Goal: Communication & Community: Ask a question

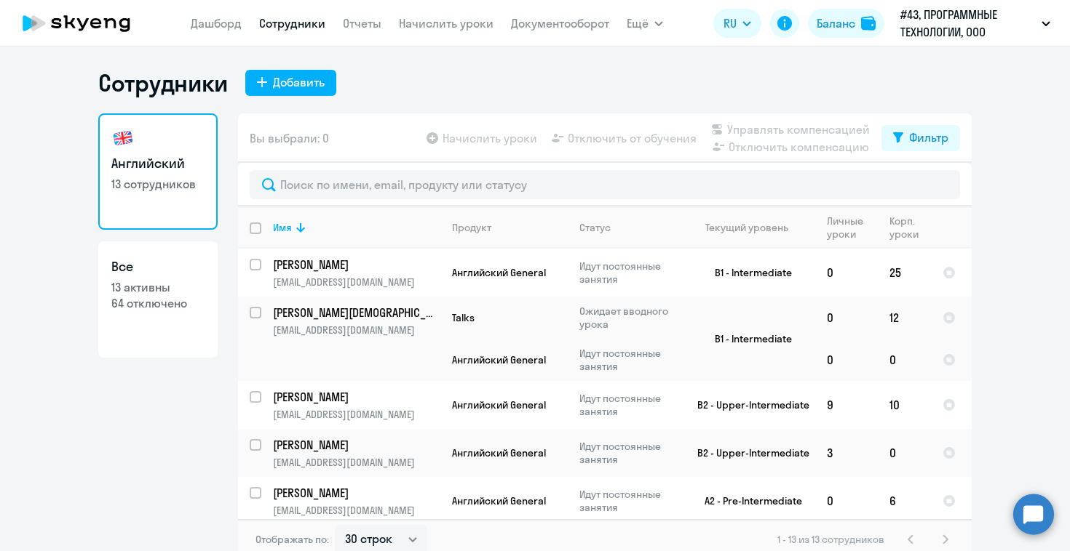
select select "30"
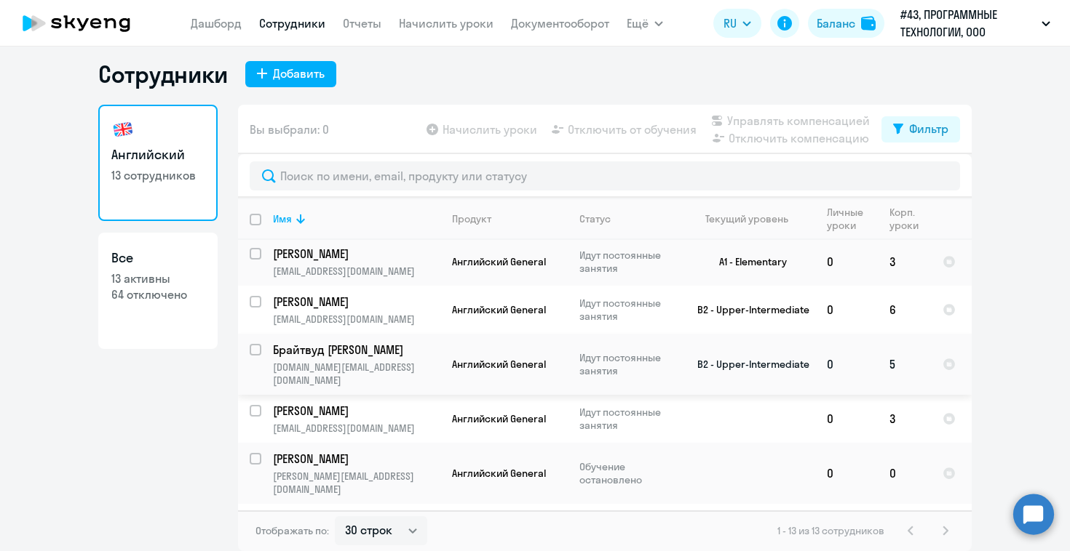
scroll to position [390, 0]
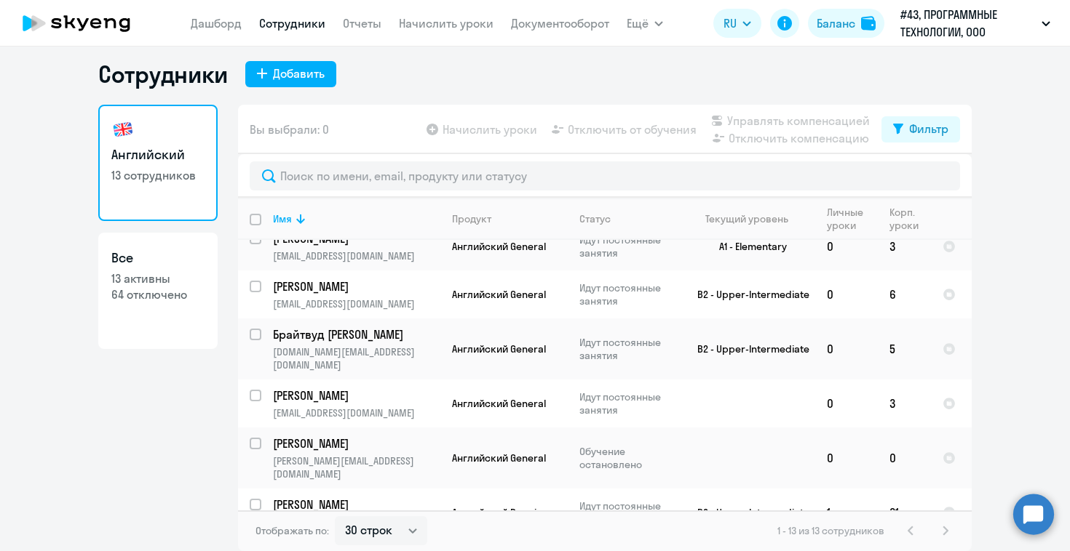
click at [148, 276] on p "13 активны" at bounding box center [157, 279] width 93 height 16
select select "30"
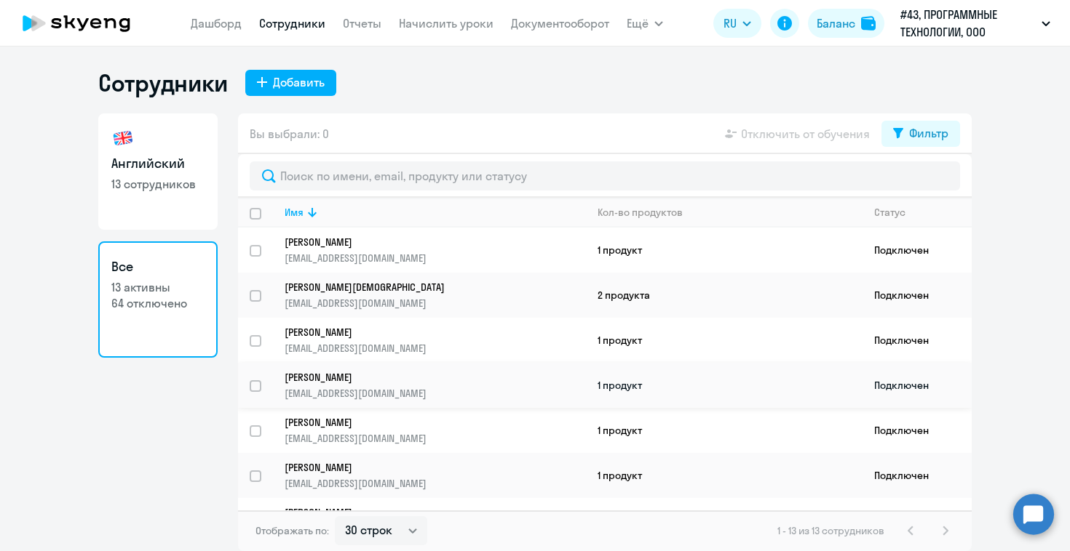
scroll to position [303, 0]
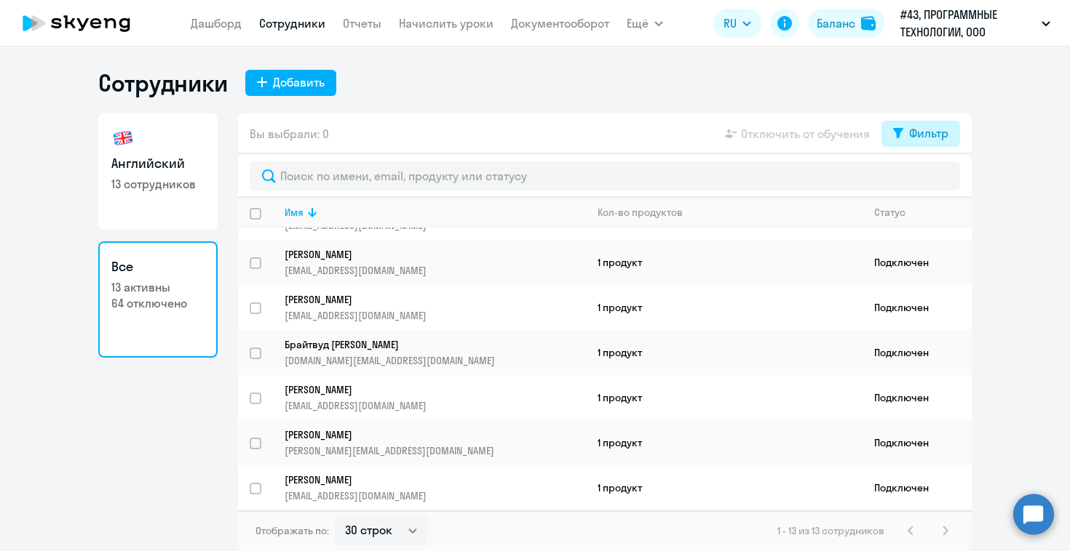
click at [899, 136] on icon at bounding box center [898, 133] width 10 height 10
click at [937, 181] on span at bounding box center [935, 181] width 25 height 15
click at [923, 181] on input "checkbox" at bounding box center [923, 180] width 1 height 1
checkbox input "true"
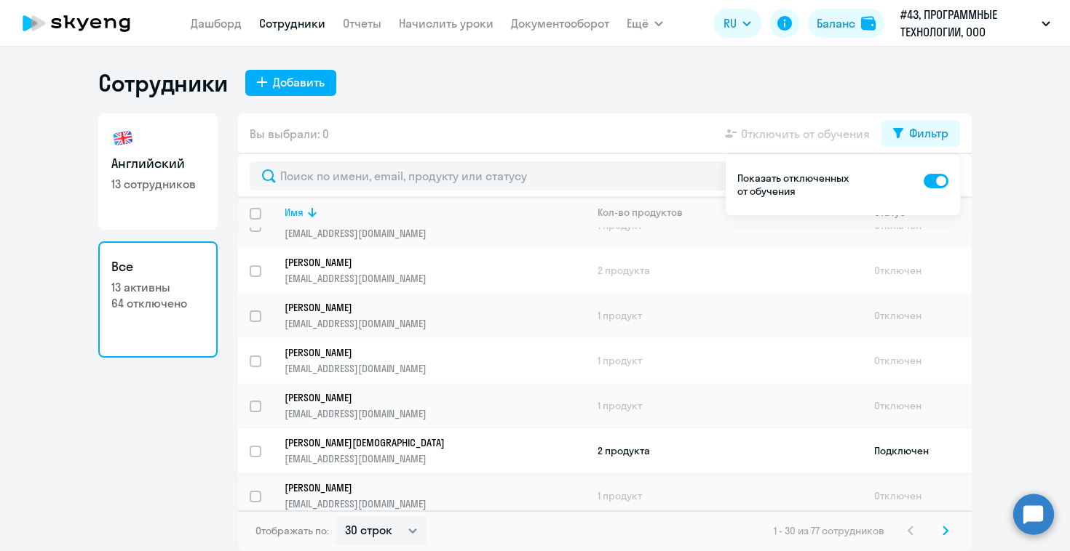
scroll to position [429, 0]
click at [437, 319] on p "[EMAIL_ADDRESS][DOMAIN_NAME]" at bounding box center [434, 325] width 300 height 13
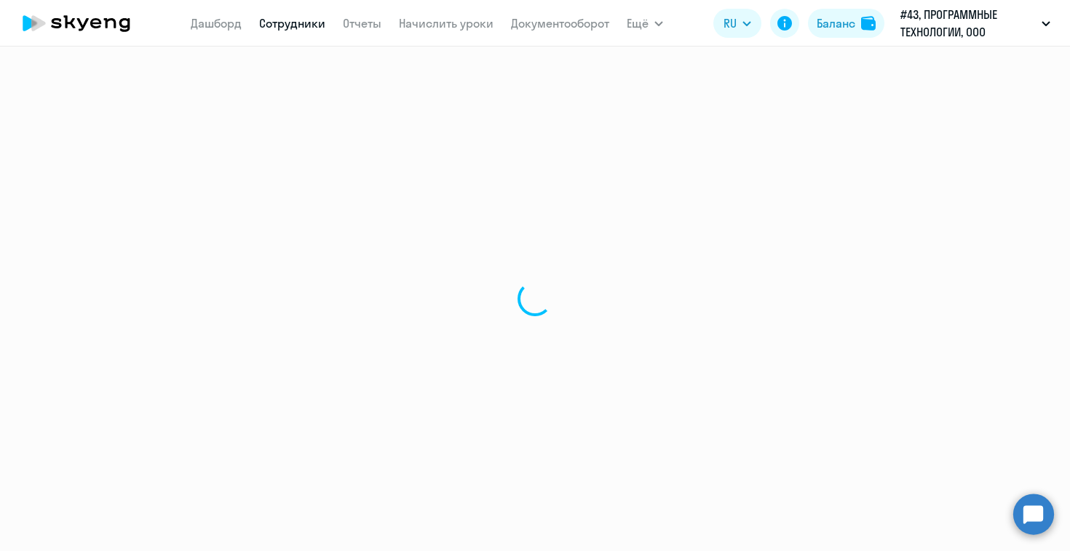
select select "english"
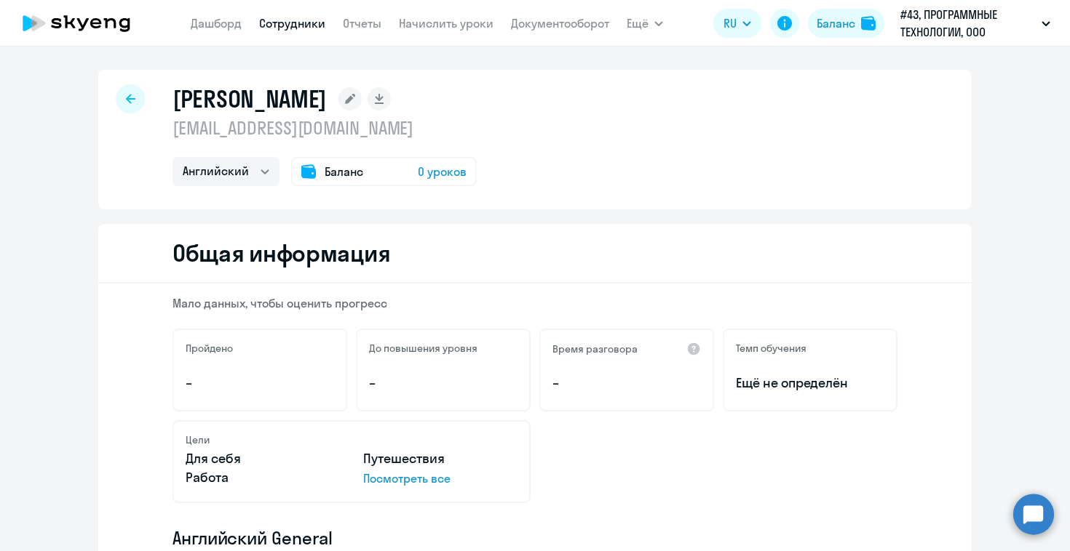
click at [424, 174] on span "0 уроков" at bounding box center [442, 171] width 49 height 17
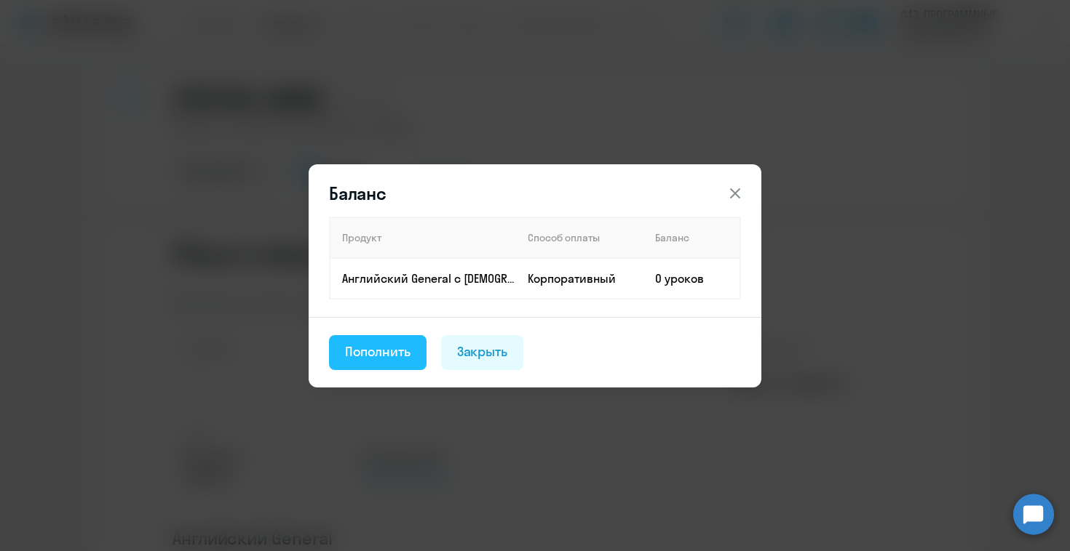
click at [386, 351] on div "Пополнить" at bounding box center [377, 352] width 65 height 19
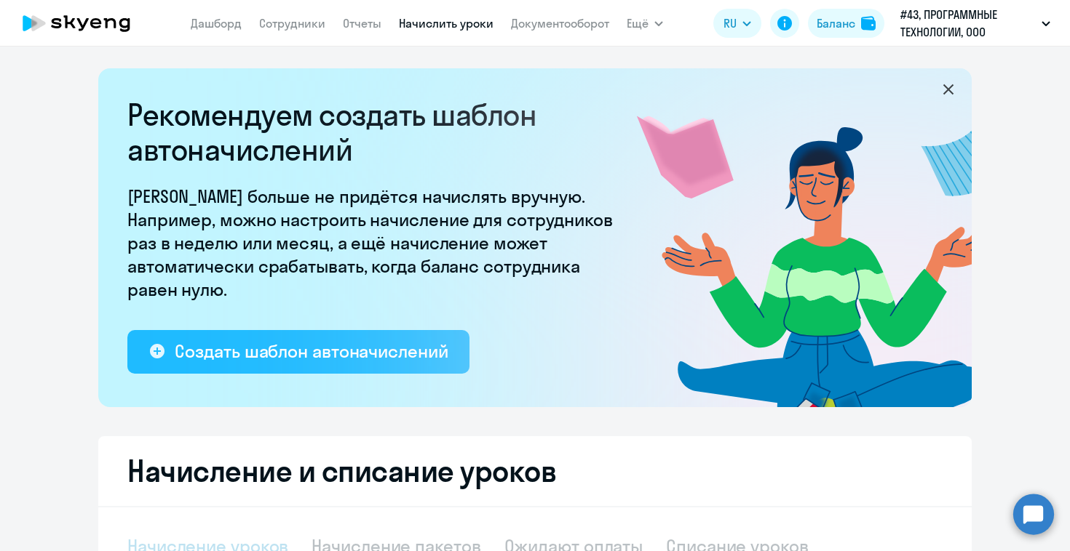
select select "10"
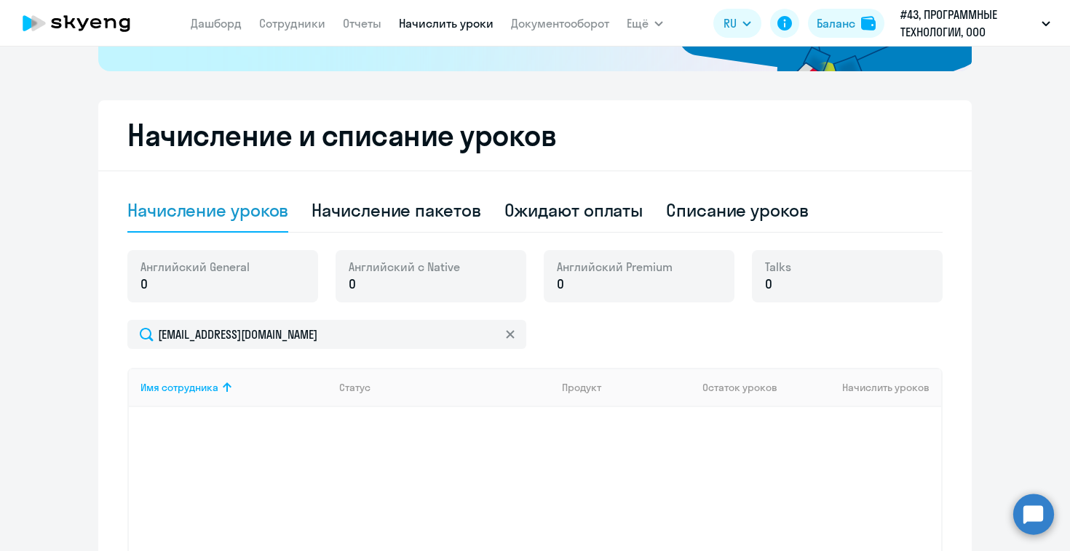
scroll to position [395, 0]
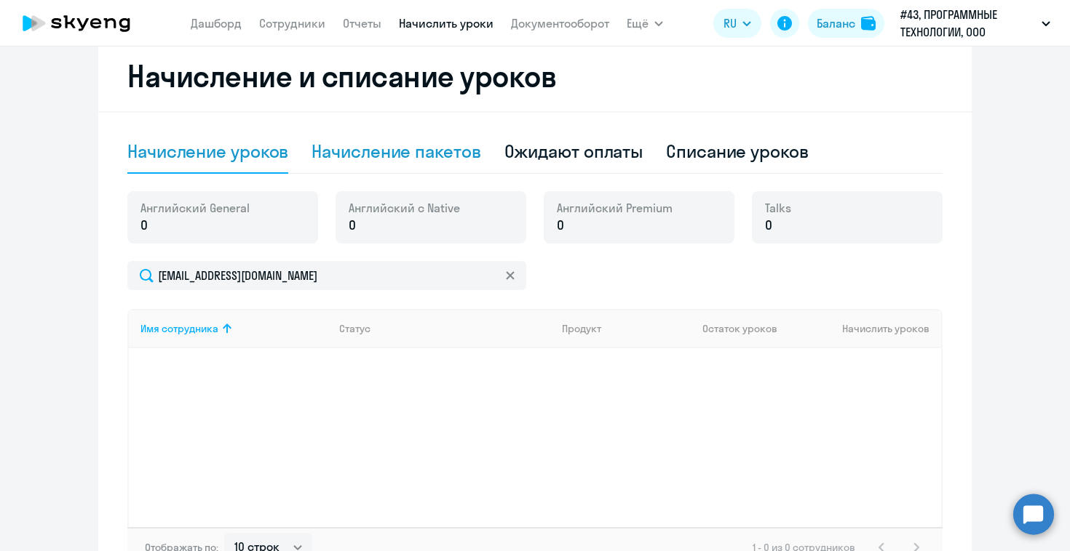
click at [421, 156] on div "Начисление пакетов" at bounding box center [395, 151] width 169 height 23
select select "10"
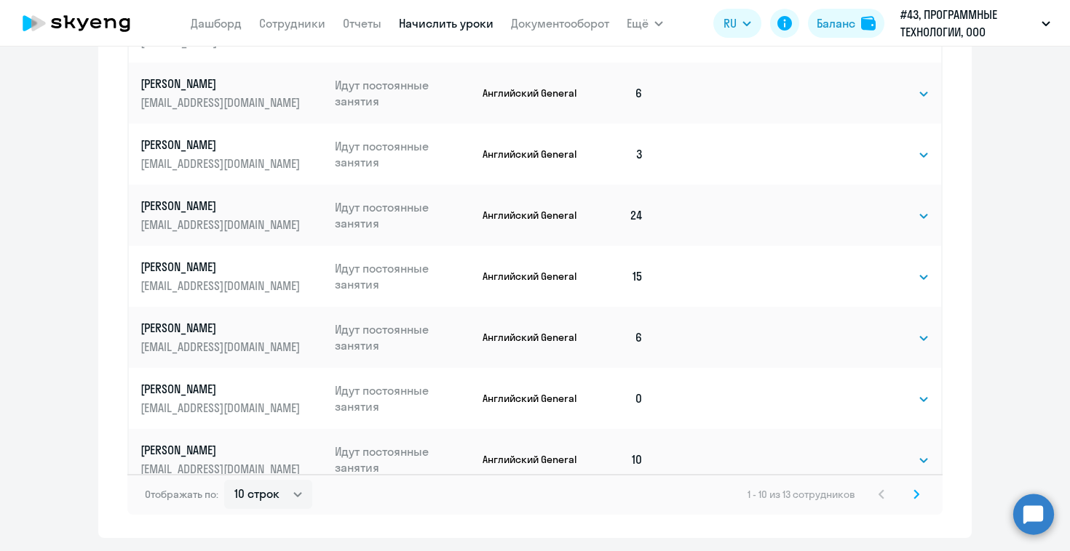
scroll to position [985, 0]
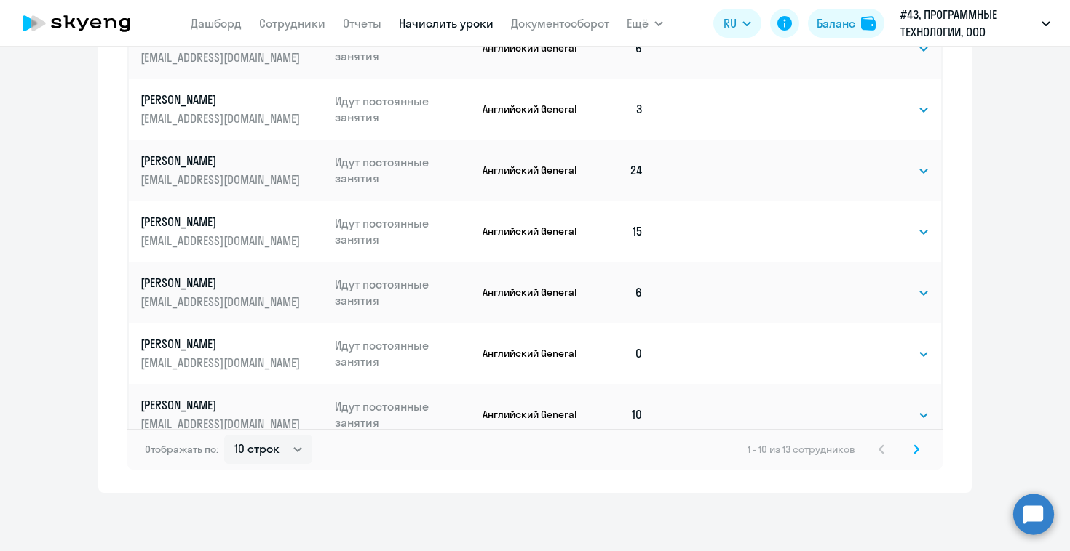
click at [907, 449] on svg-icon at bounding box center [915, 449] width 17 height 17
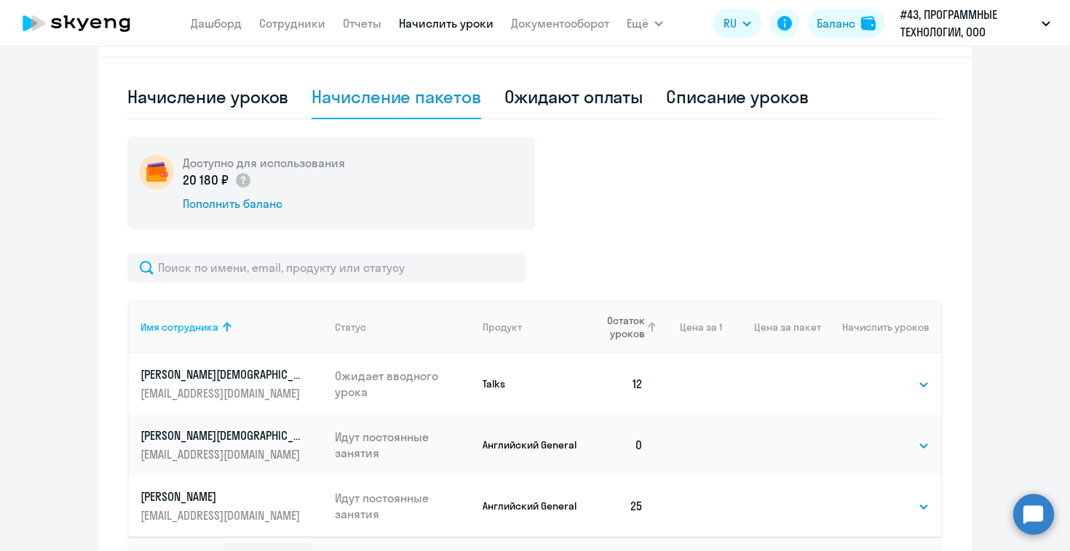
scroll to position [557, 0]
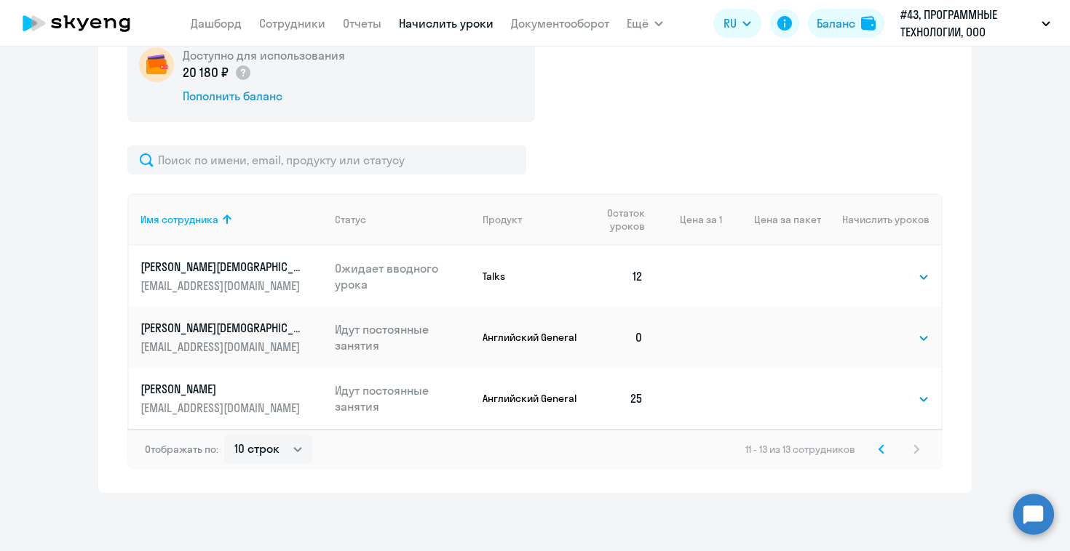
click at [879, 448] on icon at bounding box center [881, 449] width 4 height 8
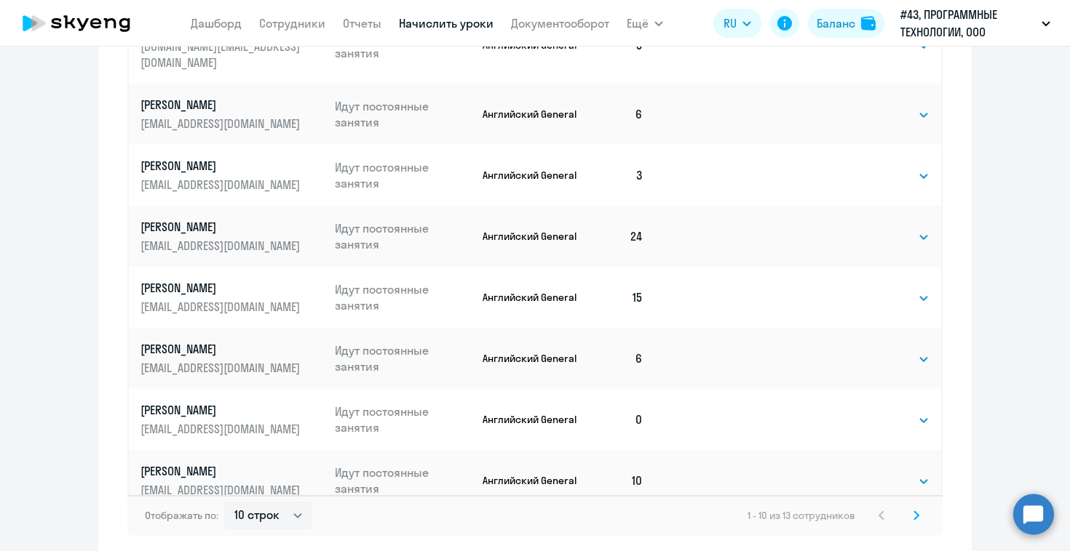
scroll to position [920, 0]
click at [922, 411] on select "Выбрать 4 8 16 32 64 96 128" at bounding box center [899, 419] width 60 height 17
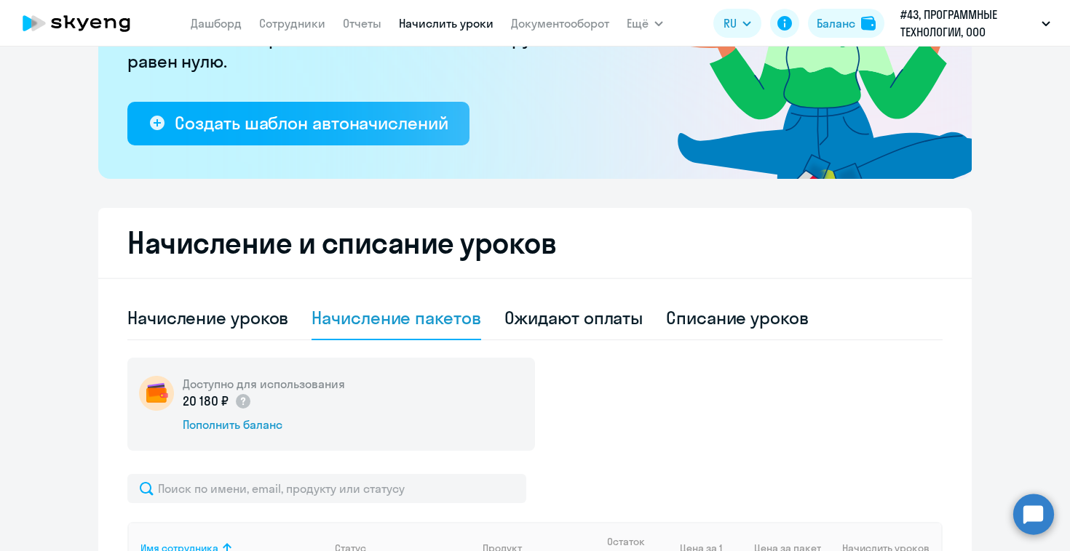
scroll to position [0, 0]
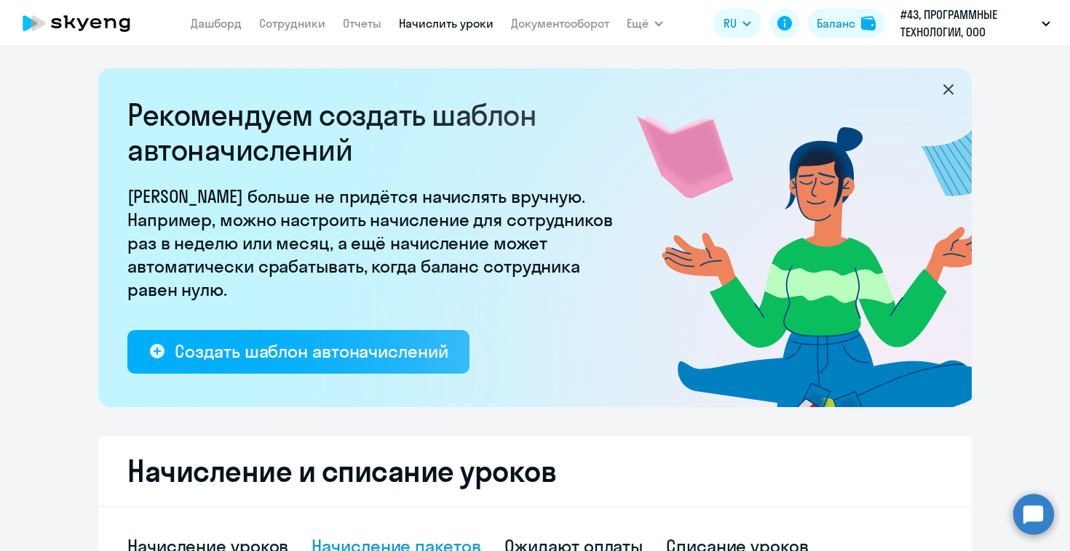
click at [298, 35] on nav "[PERSON_NAME] Отчеты Начислить уроки Документооборот" at bounding box center [400, 23] width 418 height 29
click at [298, 25] on link "Сотрудники" at bounding box center [292, 23] width 66 height 15
select select "30"
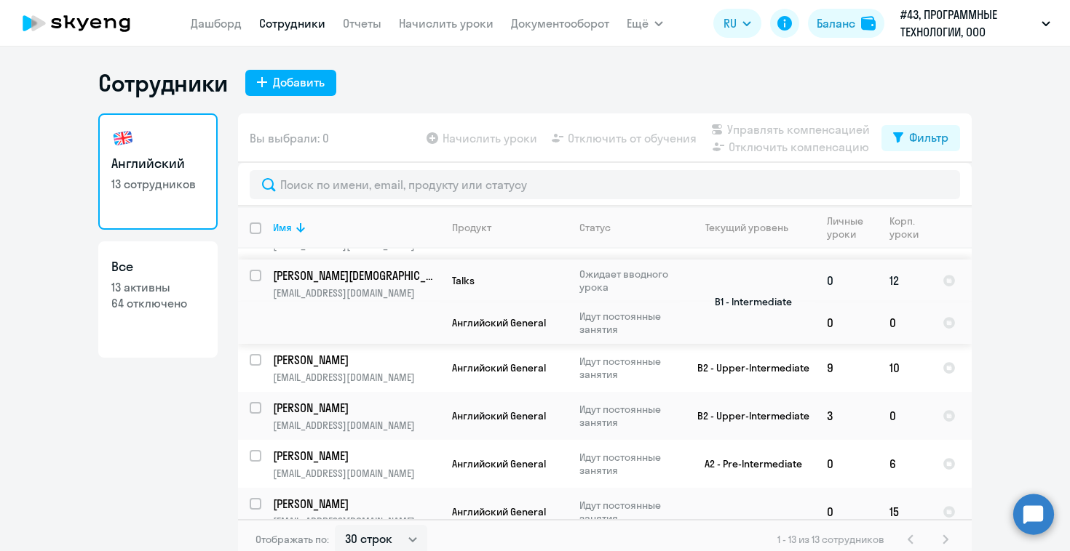
scroll to position [43, 0]
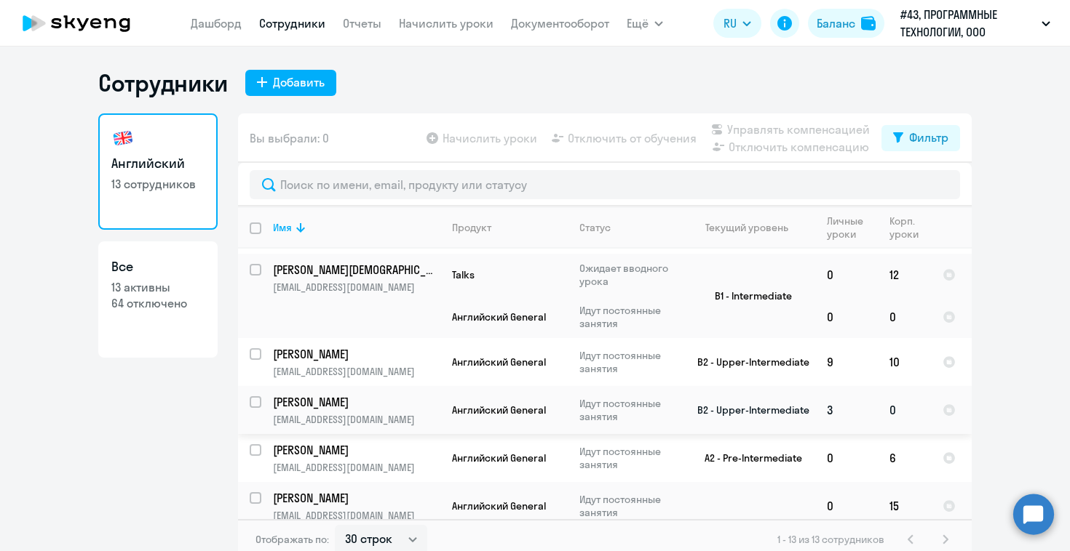
click at [250, 403] on input "select row 23346988" at bounding box center [264, 411] width 29 height 29
checkbox input "true"
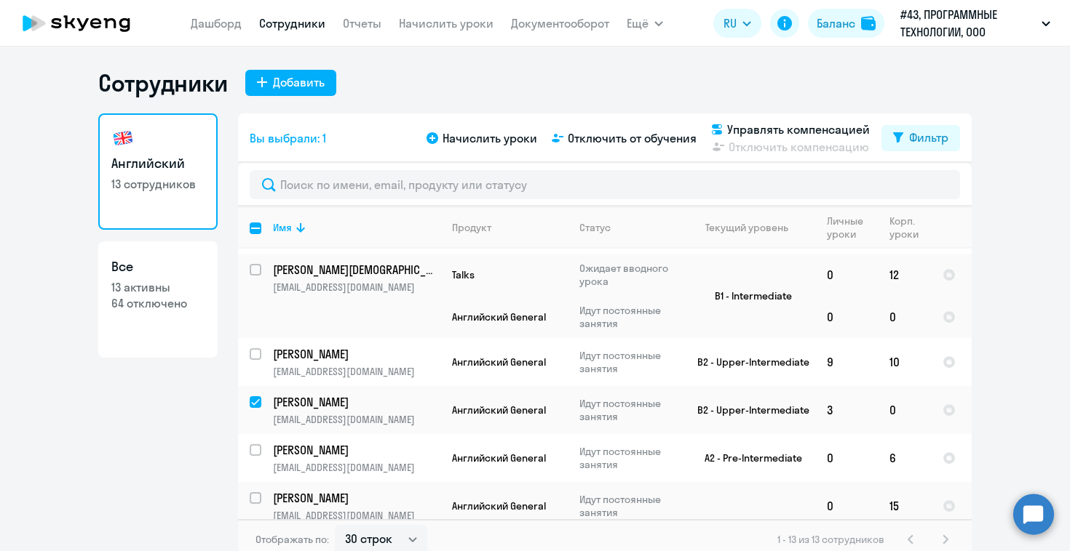
click at [624, 129] on div "Начислить уроки Отключить от обучения Управлять компенсацией Отключить компенса…" at bounding box center [652, 138] width 458 height 35
click at [621, 140] on span "Отключить от обучения" at bounding box center [632, 138] width 129 height 17
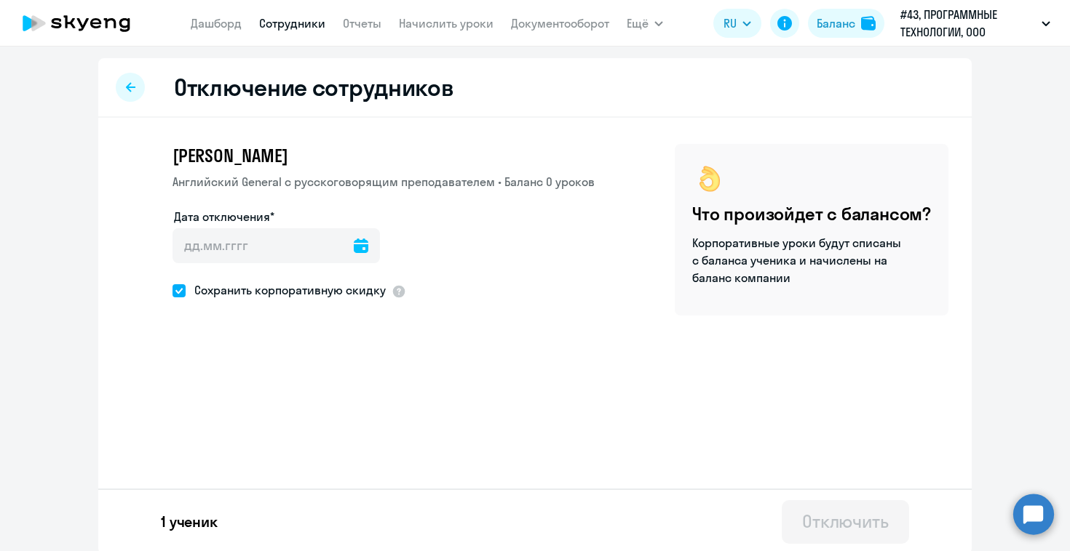
click at [354, 244] on icon at bounding box center [361, 246] width 15 height 15
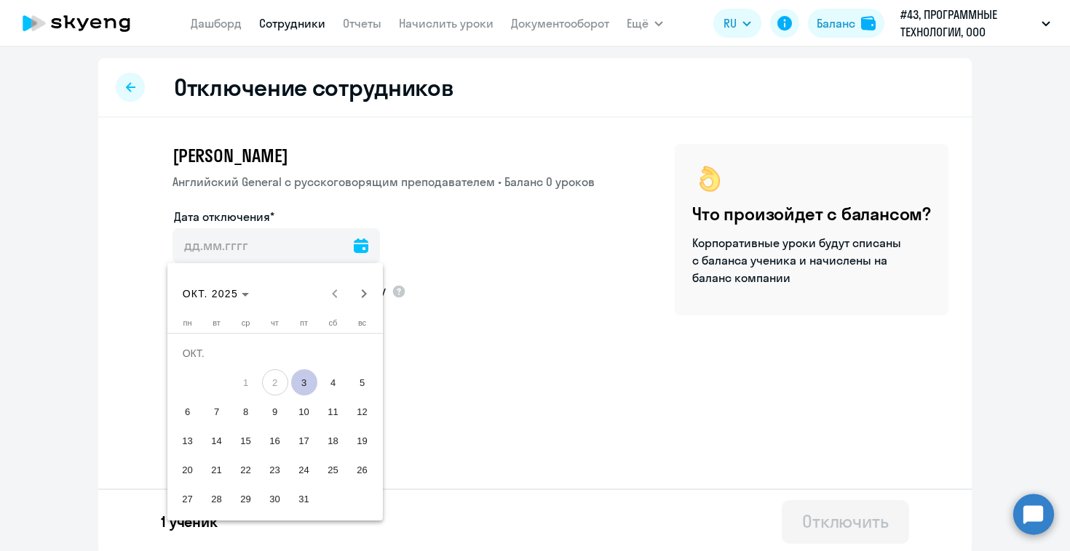
click at [305, 379] on span "3" at bounding box center [304, 383] width 26 height 26
type input "[DATE]"
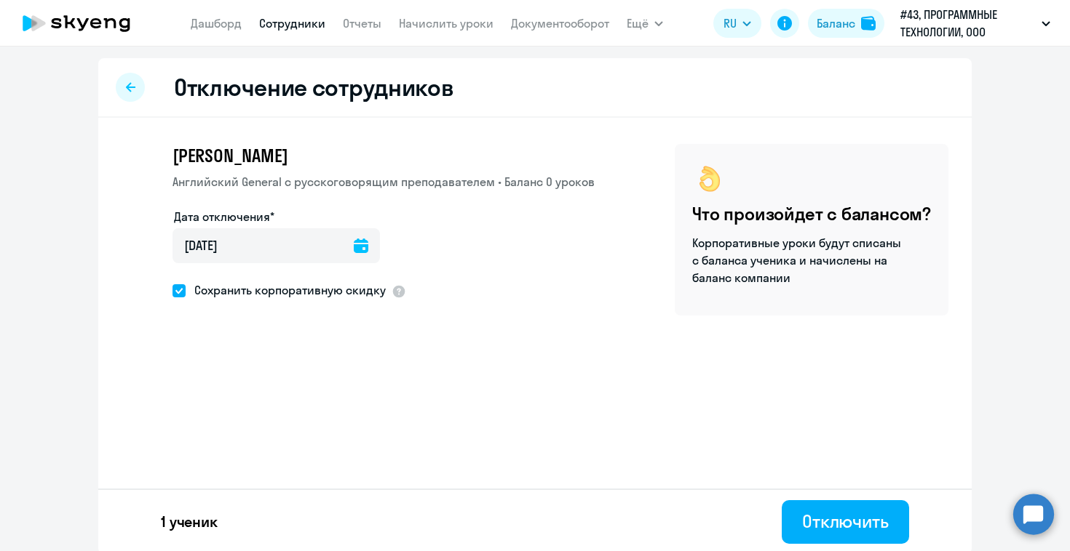
scroll to position [3, 0]
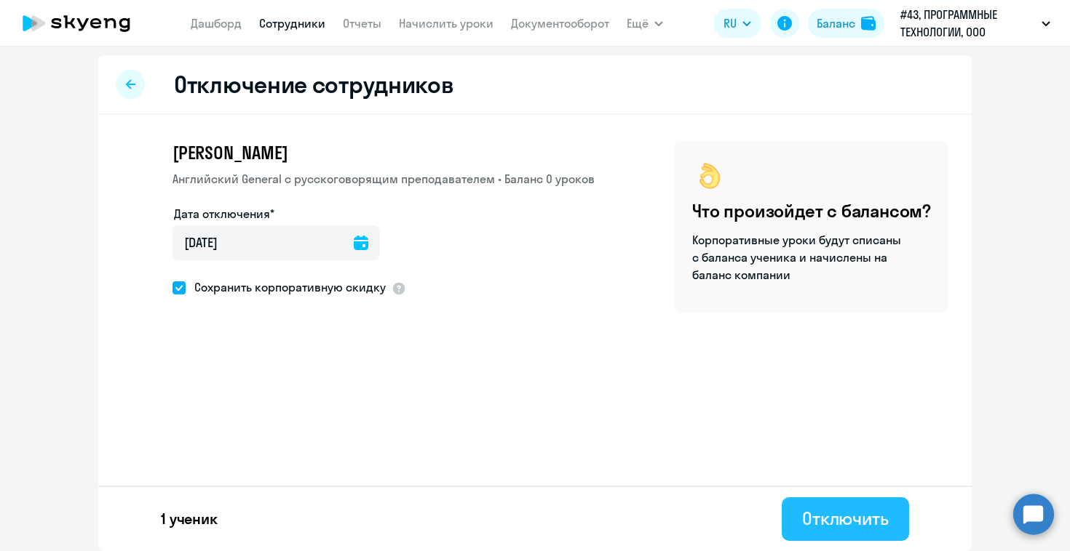
click at [854, 512] on div "Отключить" at bounding box center [845, 518] width 87 height 23
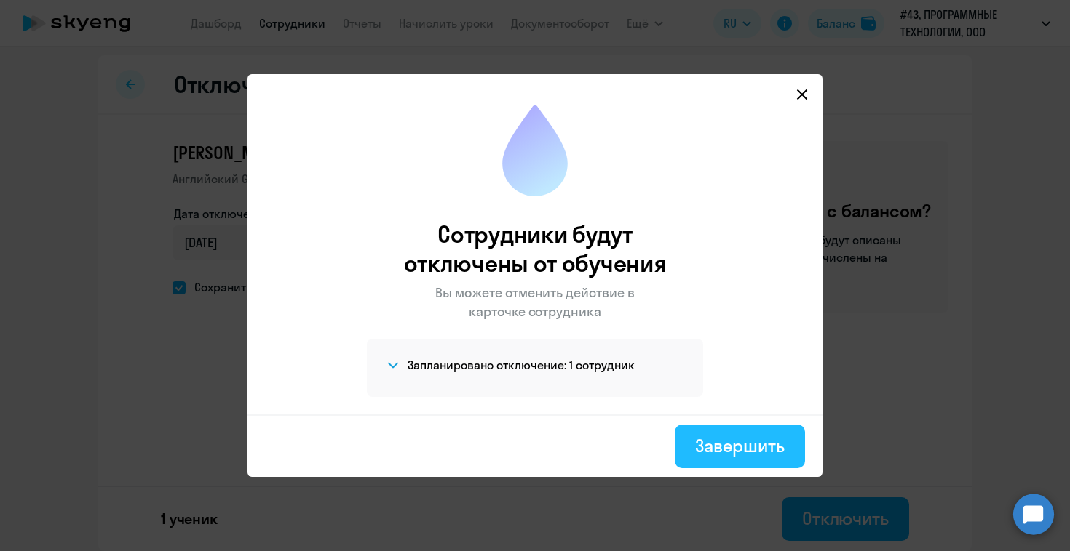
click at [717, 443] on div "Завершить" at bounding box center [739, 445] width 89 height 23
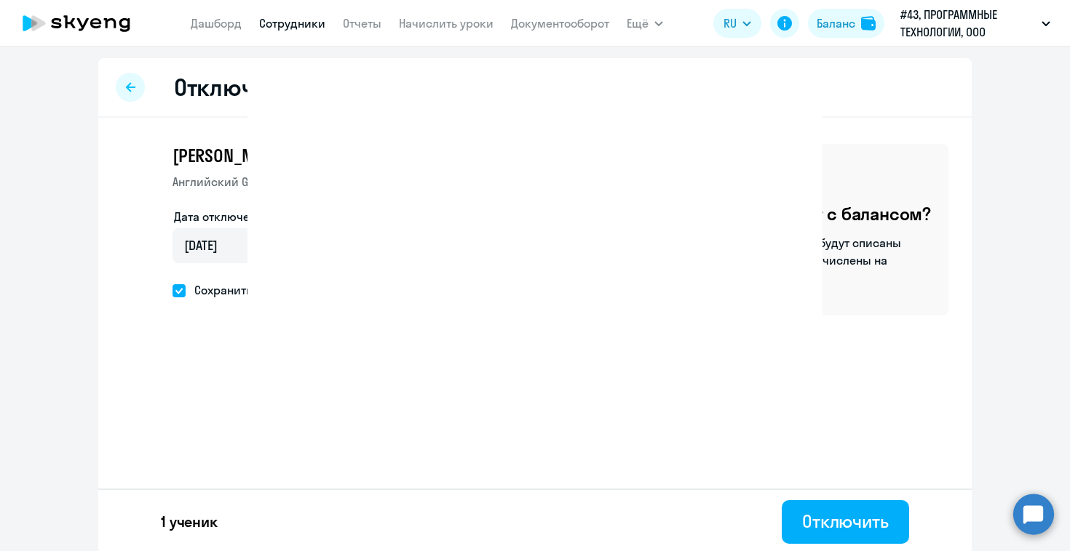
select select "30"
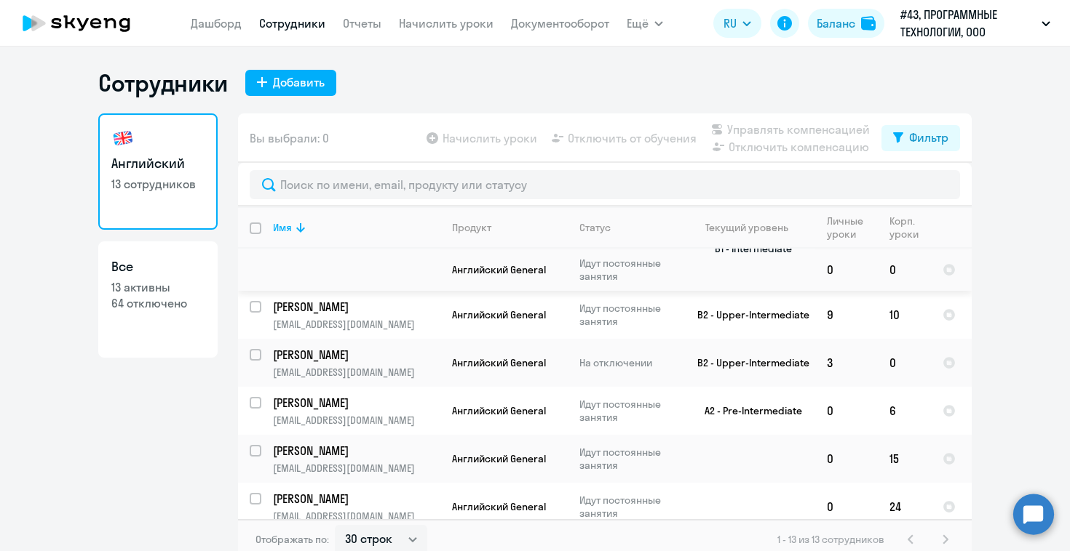
scroll to position [91, 0]
click at [145, 282] on p "13 активны" at bounding box center [157, 287] width 93 height 16
select select "30"
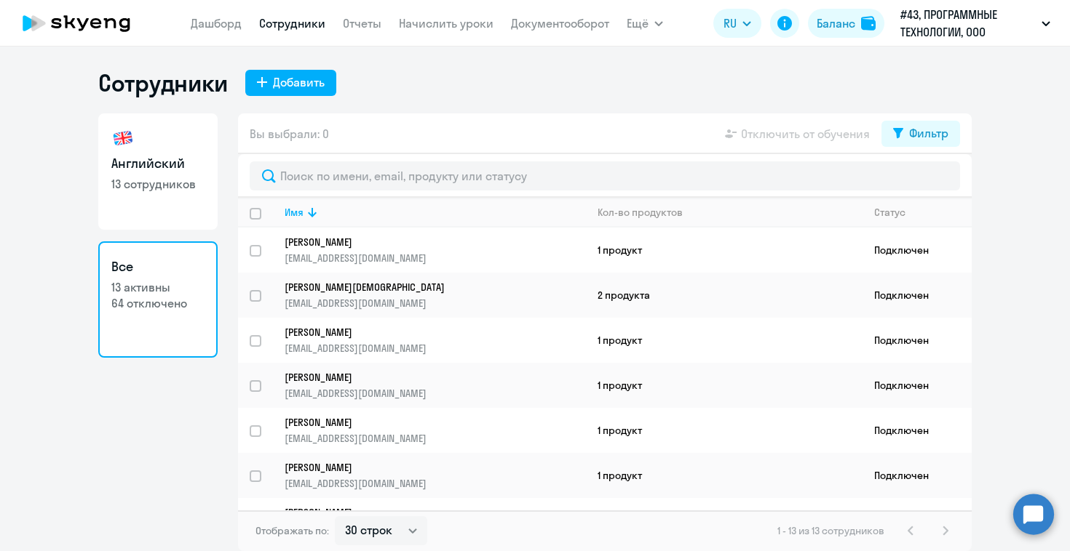
click at [175, 168] on h3 "Английский" at bounding box center [157, 163] width 93 height 19
select select "30"
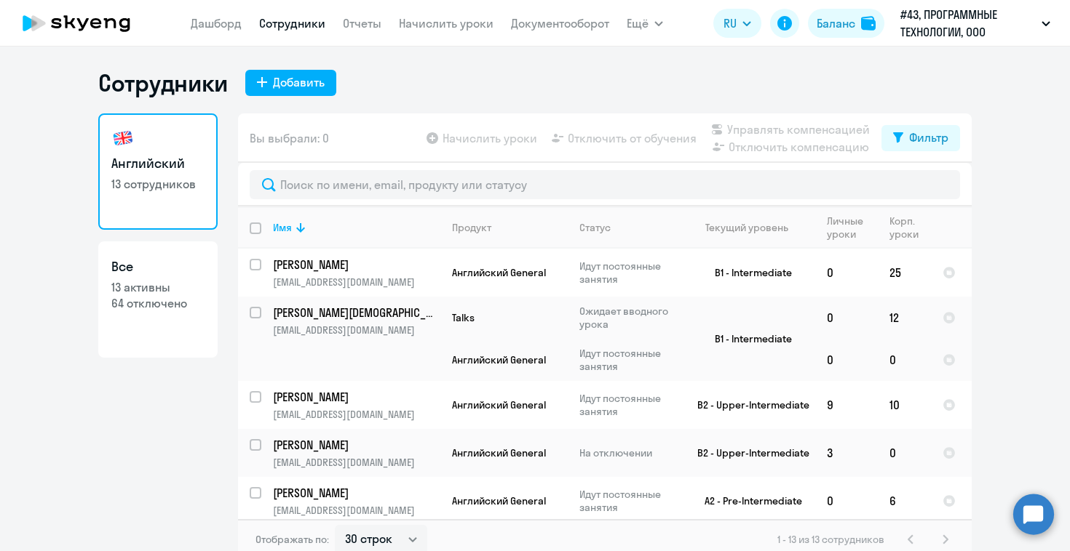
click at [448, 138] on app-table-action-button "Начислить уроки" at bounding box center [480, 138] width 114 height 17
click at [195, 281] on p "13 активны" at bounding box center [157, 287] width 93 height 16
select select "30"
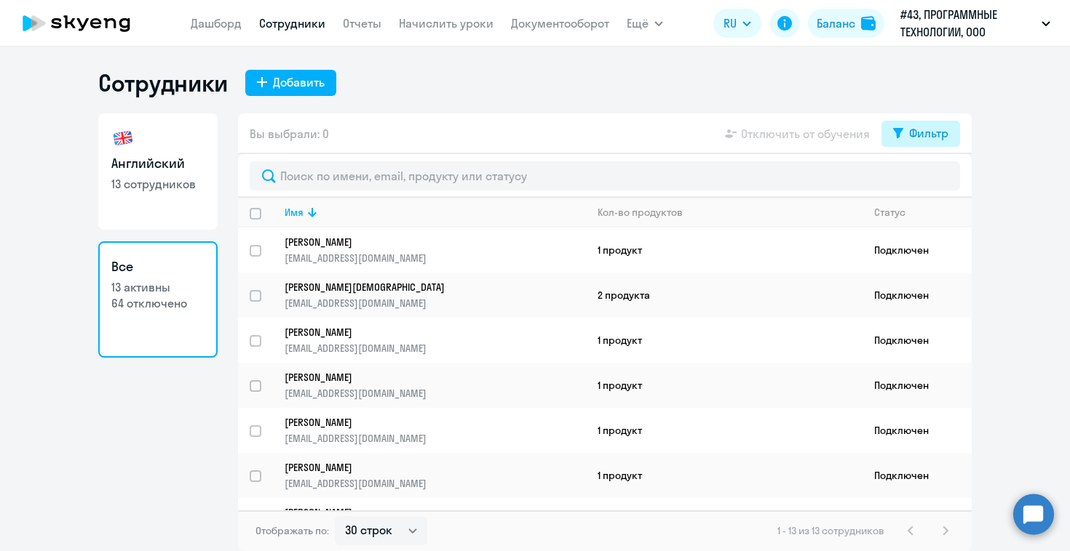
click at [911, 130] on div "Фильтр" at bounding box center [928, 132] width 39 height 17
click at [929, 183] on span at bounding box center [935, 181] width 25 height 15
click at [923, 181] on input "checkbox" at bounding box center [923, 180] width 1 height 1
checkbox input "true"
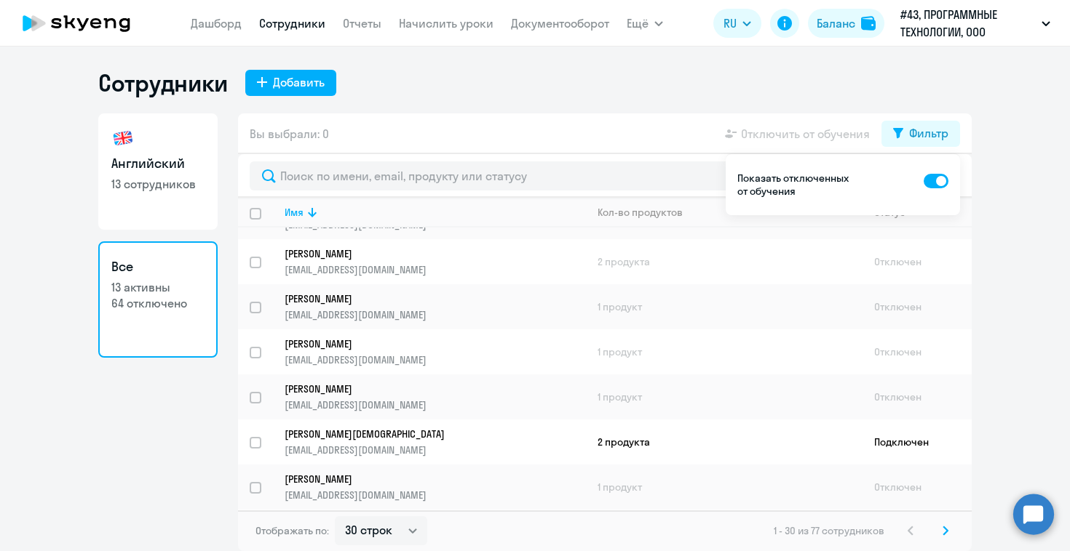
scroll to position [475, 0]
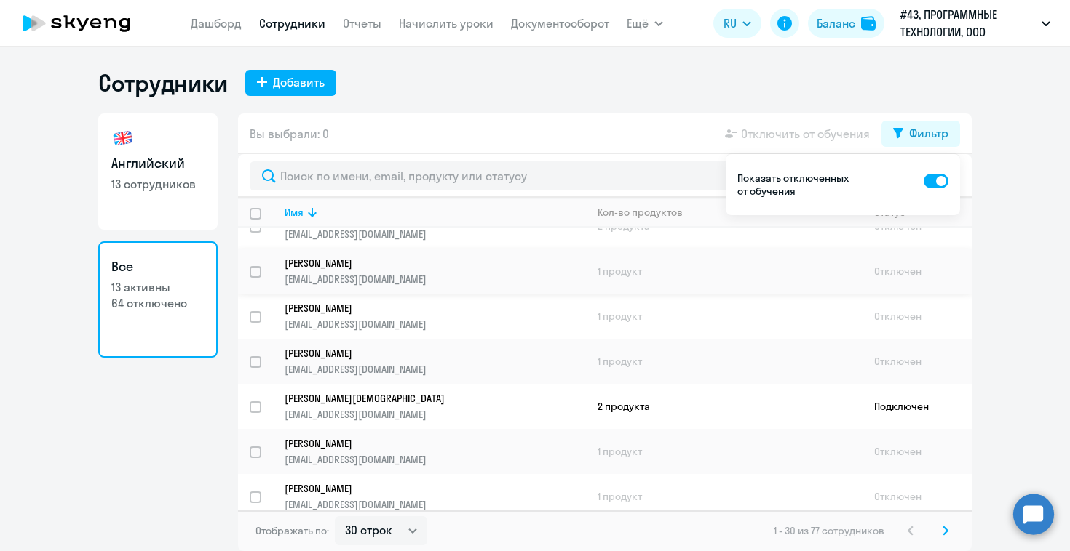
click at [332, 274] on p "[EMAIL_ADDRESS][DOMAIN_NAME]" at bounding box center [434, 279] width 300 height 13
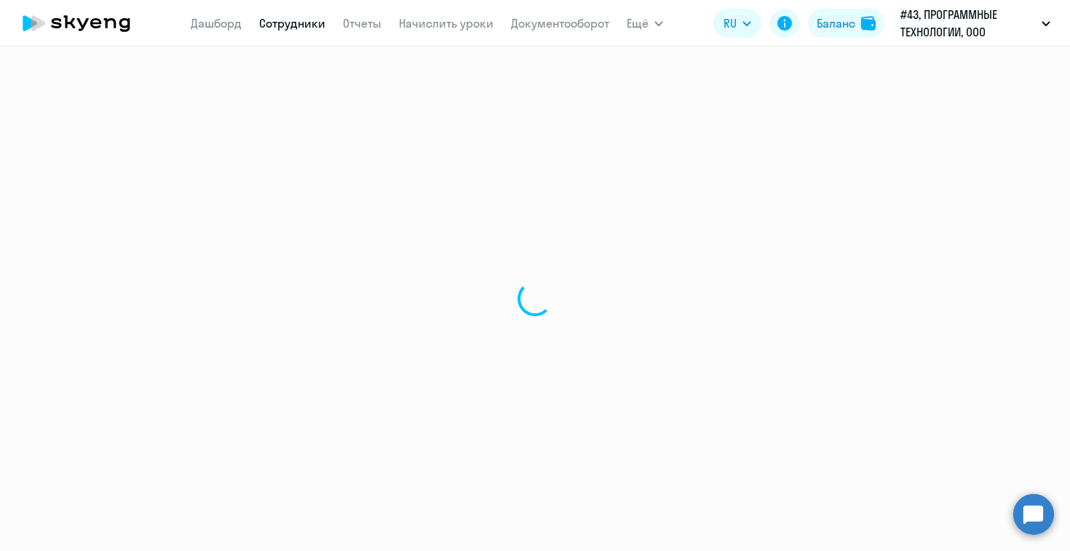
select select "english"
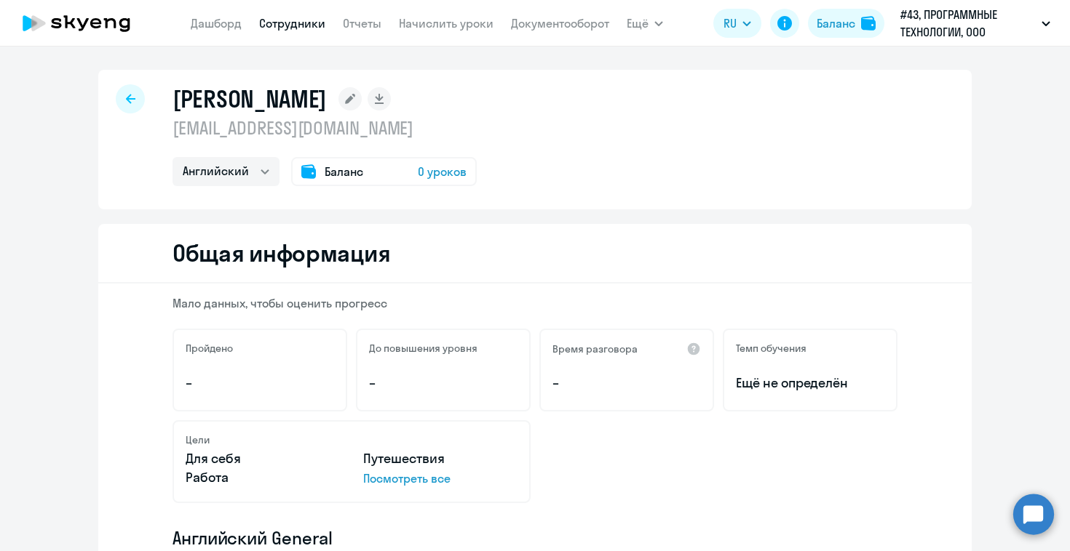
click at [443, 172] on span "0 уроков" at bounding box center [442, 171] width 49 height 17
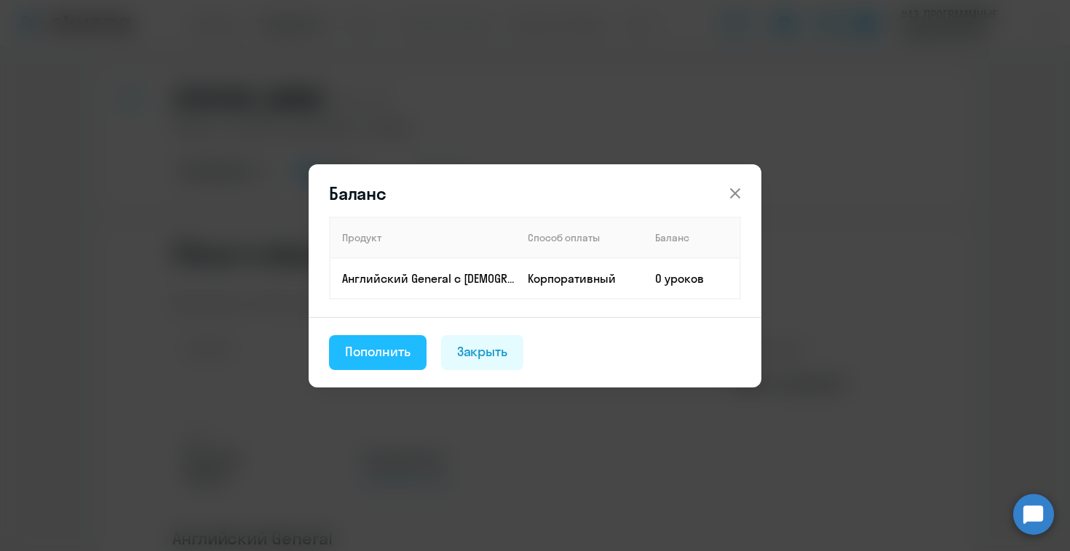
click at [407, 351] on div "Пополнить" at bounding box center [377, 352] width 65 height 19
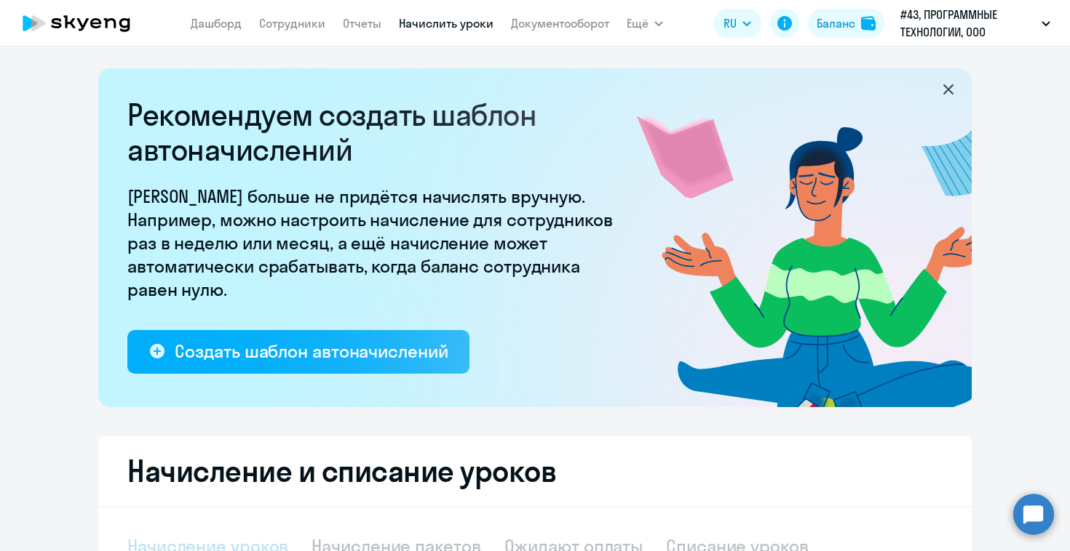
select select "10"
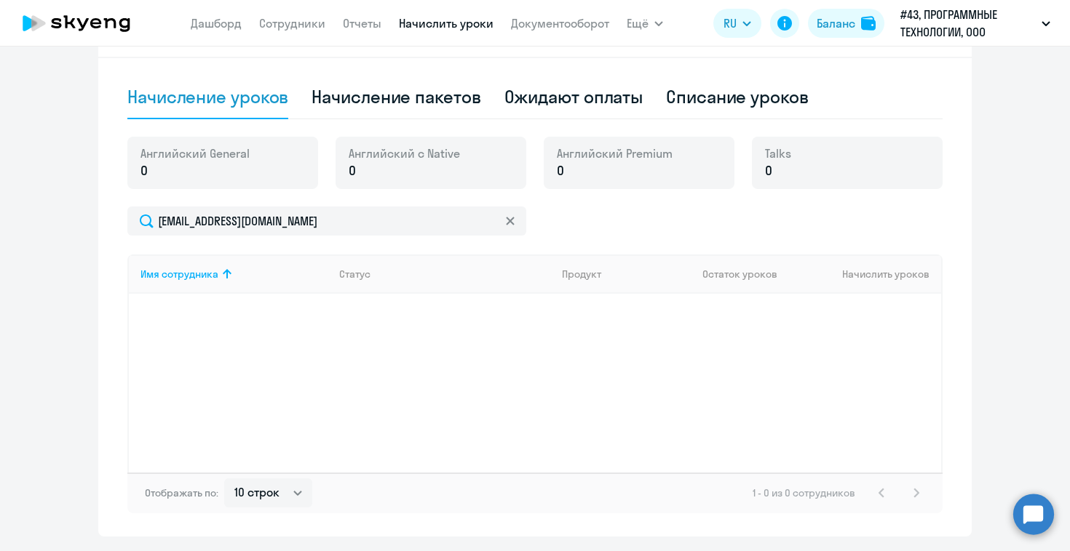
scroll to position [447, 0]
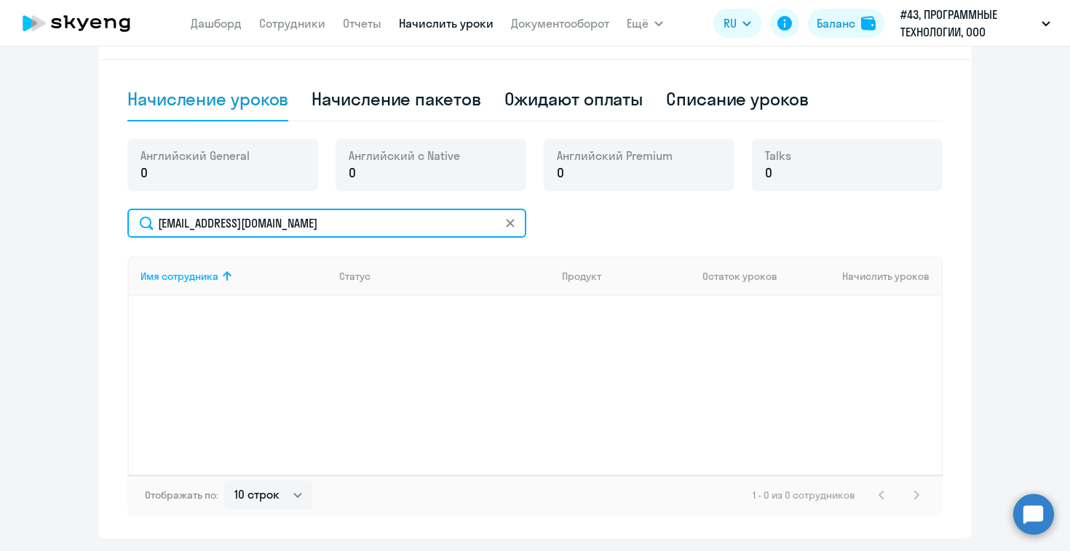
drag, startPoint x: 298, startPoint y: 228, endPoint x: 150, endPoint y: 210, distance: 149.4
click at [150, 210] on input "[EMAIL_ADDRESS][DOMAIN_NAME]" at bounding box center [326, 223] width 399 height 29
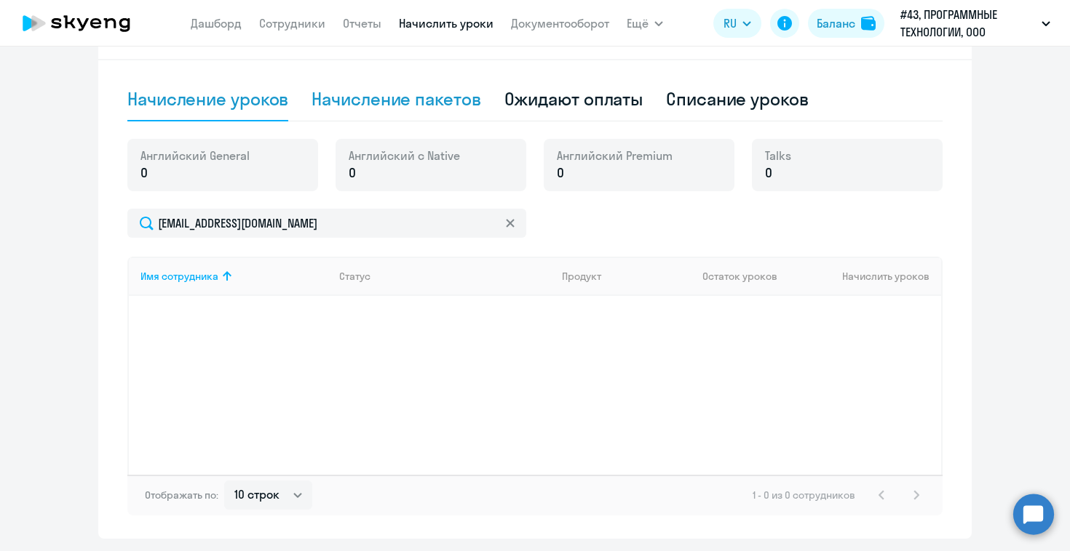
click at [431, 105] on div "Начисление пакетов" at bounding box center [395, 98] width 169 height 23
select select "10"
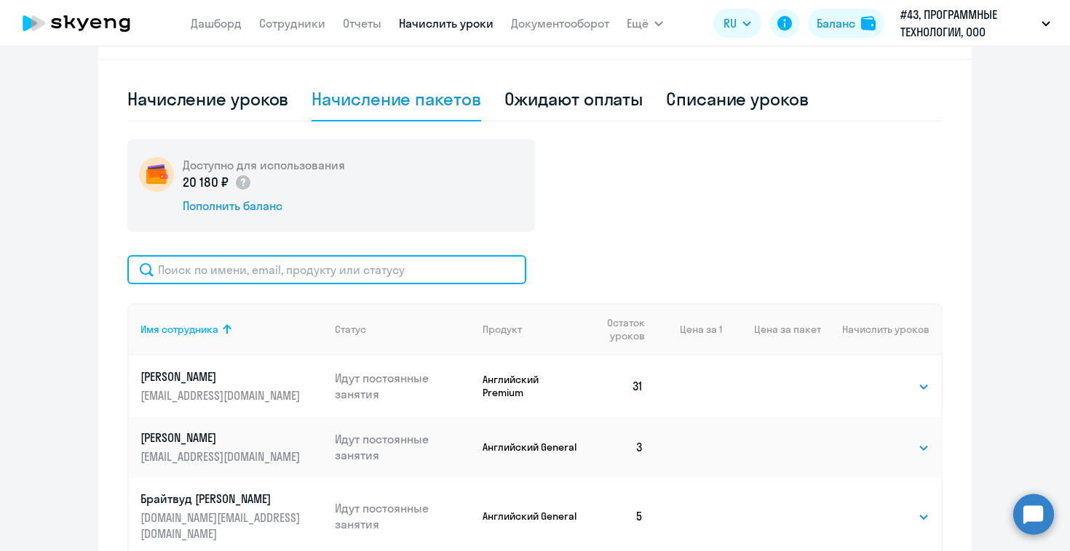
click at [298, 272] on input "text" at bounding box center [326, 269] width 399 height 29
paste input "[EMAIL_ADDRESS][DOMAIN_NAME]"
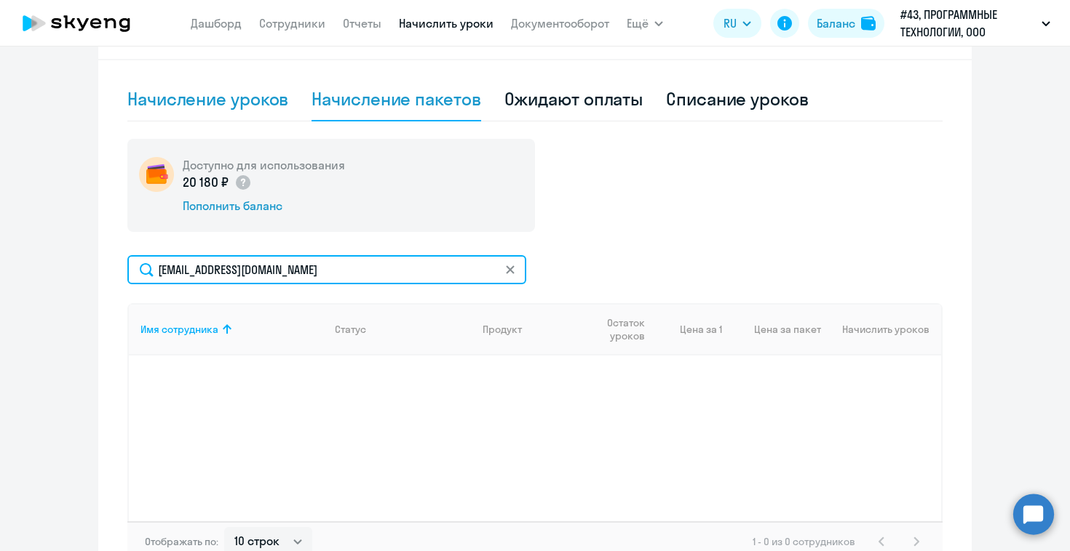
type input "[EMAIL_ADDRESS][DOMAIN_NAME]"
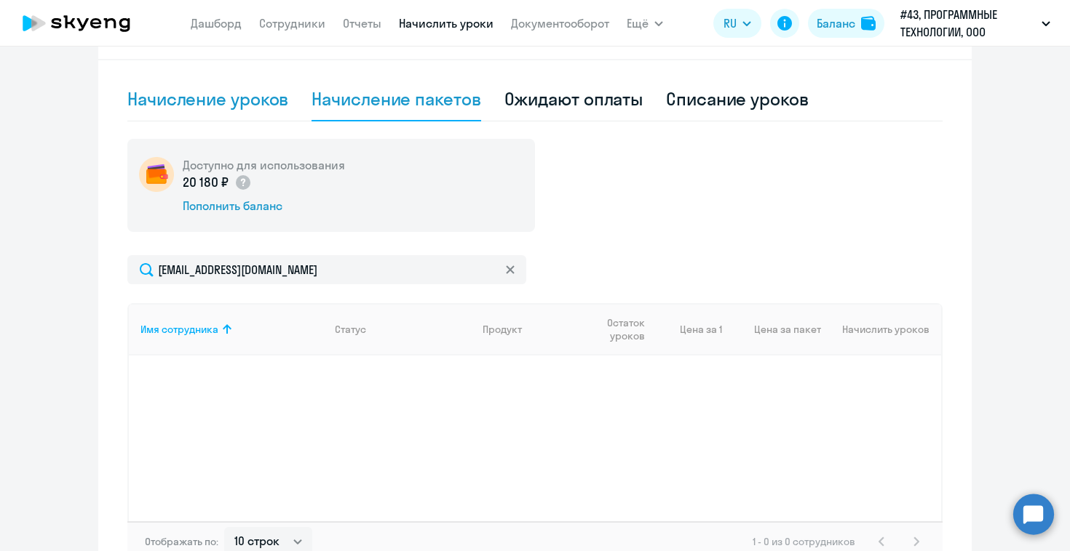
click at [241, 103] on div "Начисление уроков" at bounding box center [207, 98] width 161 height 23
select select "10"
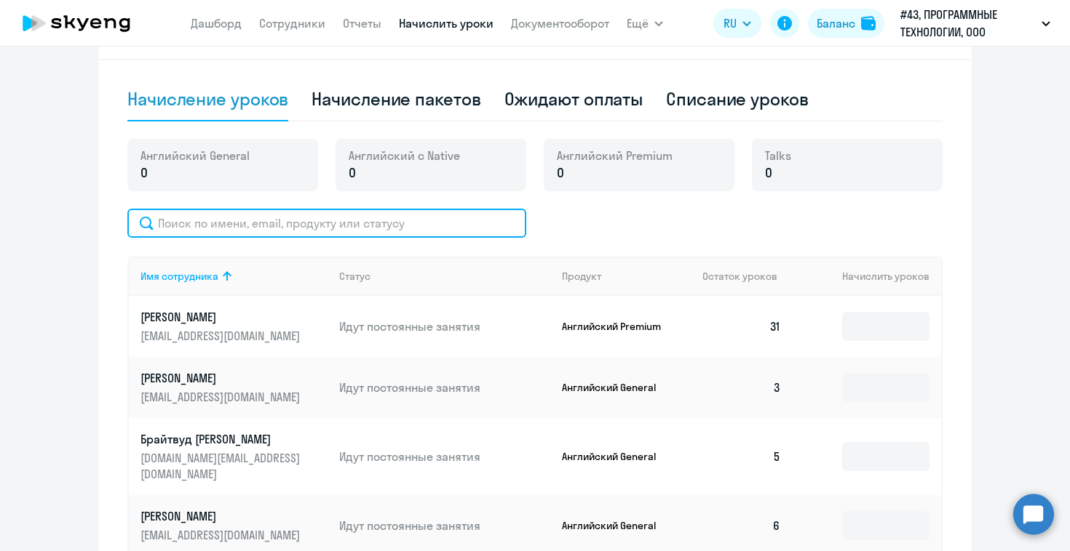
click at [262, 231] on input "text" at bounding box center [326, 223] width 399 height 29
paste input "[EMAIL_ADDRESS][DOMAIN_NAME]"
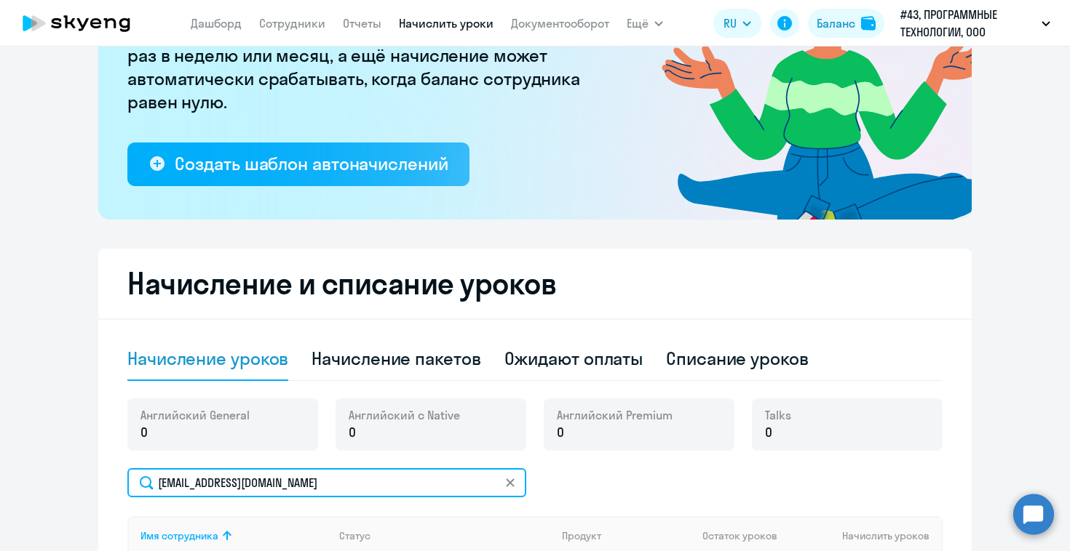
scroll to position [0, 0]
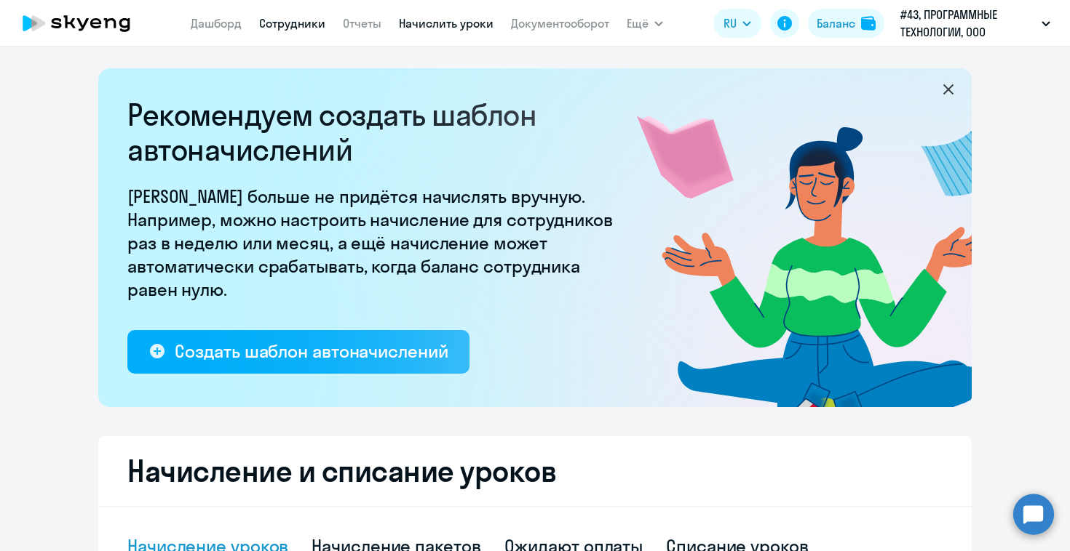
type input "[EMAIL_ADDRESS][DOMAIN_NAME]"
click at [299, 18] on link "Сотрудники" at bounding box center [292, 23] width 66 height 15
select select "30"
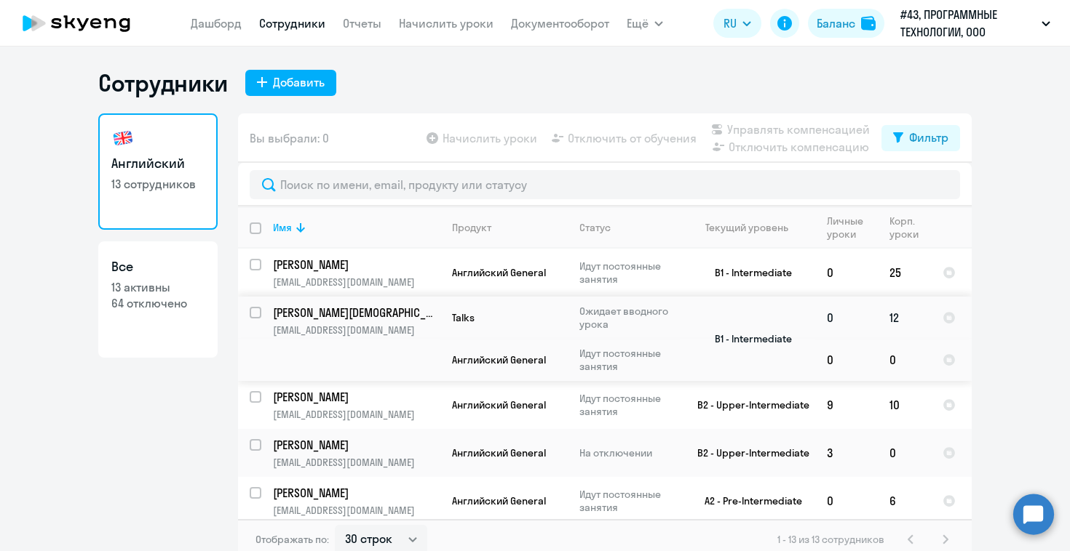
scroll to position [390, 0]
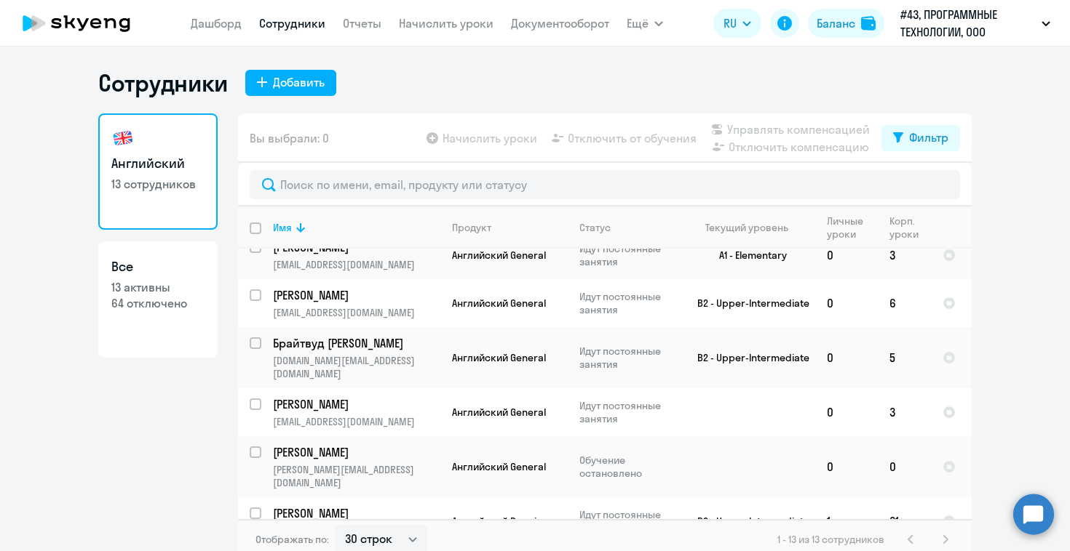
click at [1032, 509] on circle at bounding box center [1033, 514] width 41 height 41
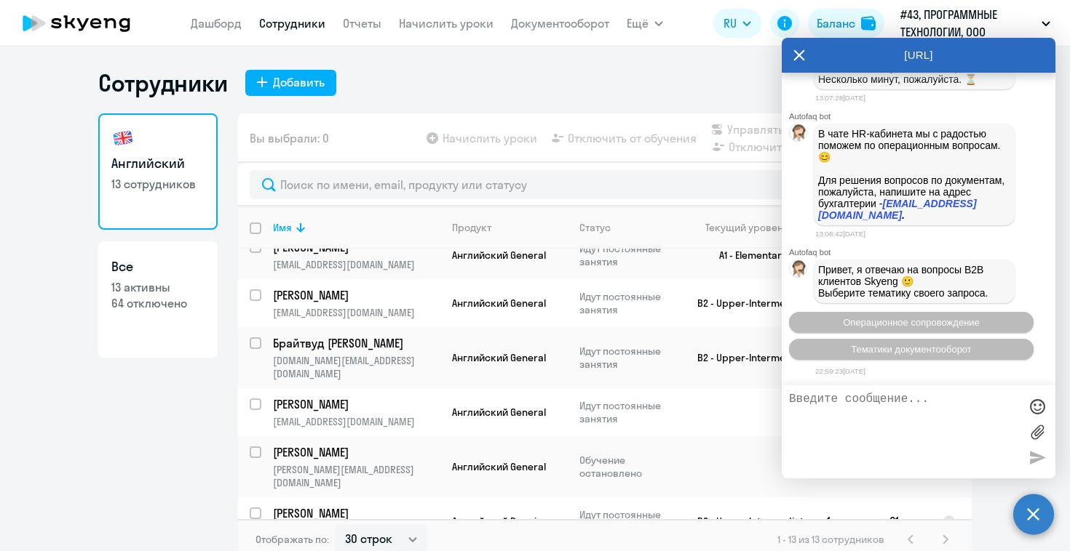
scroll to position [10480, 0]
click at [894, 406] on textarea at bounding box center [904, 432] width 230 height 79
click at [912, 319] on span "Операционное сопровождение" at bounding box center [911, 322] width 137 height 11
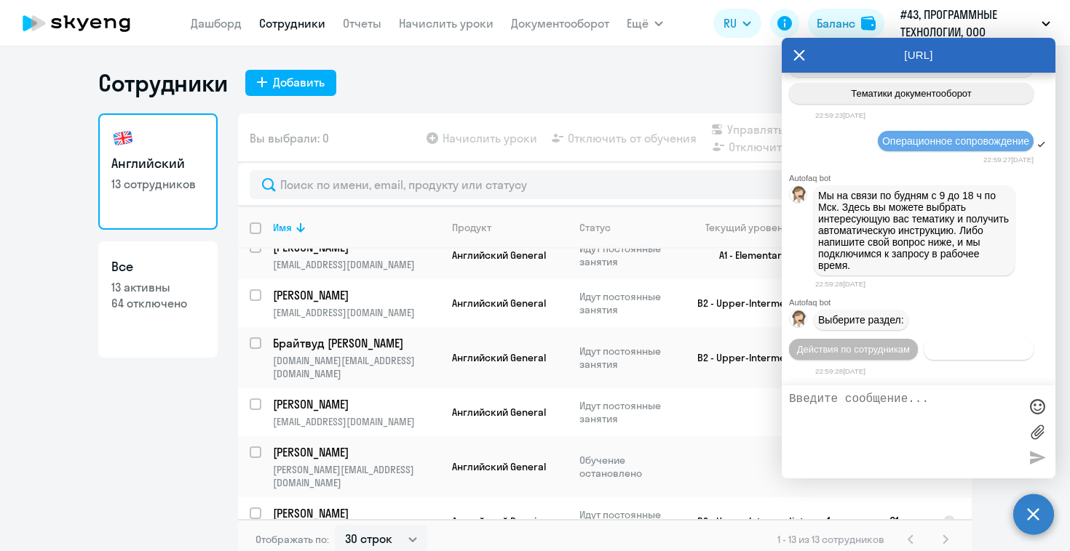
scroll to position [10763, 0]
click at [891, 344] on span "Действия по сотрудникам" at bounding box center [853, 349] width 113 height 11
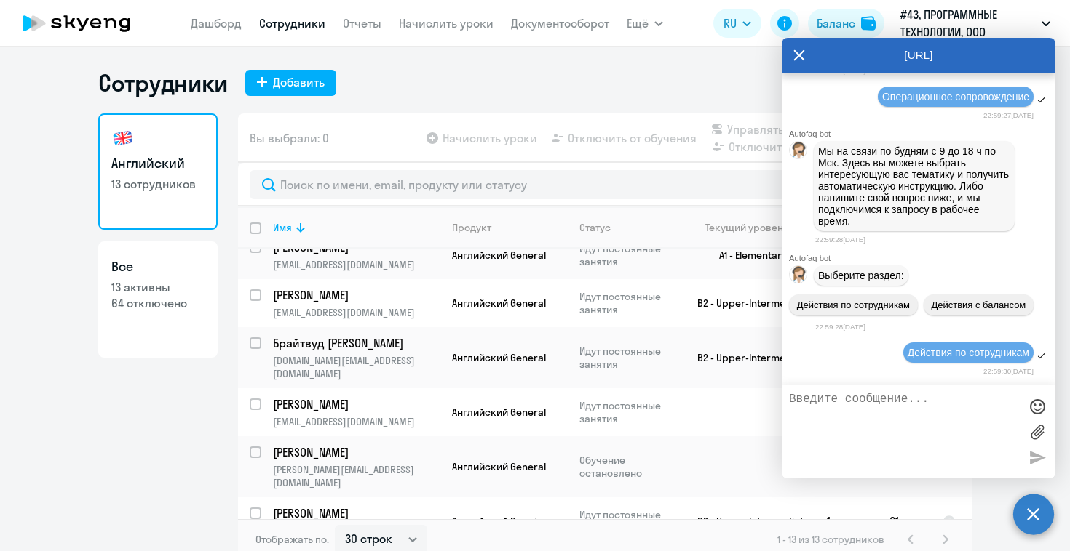
scroll to position [10978, 0]
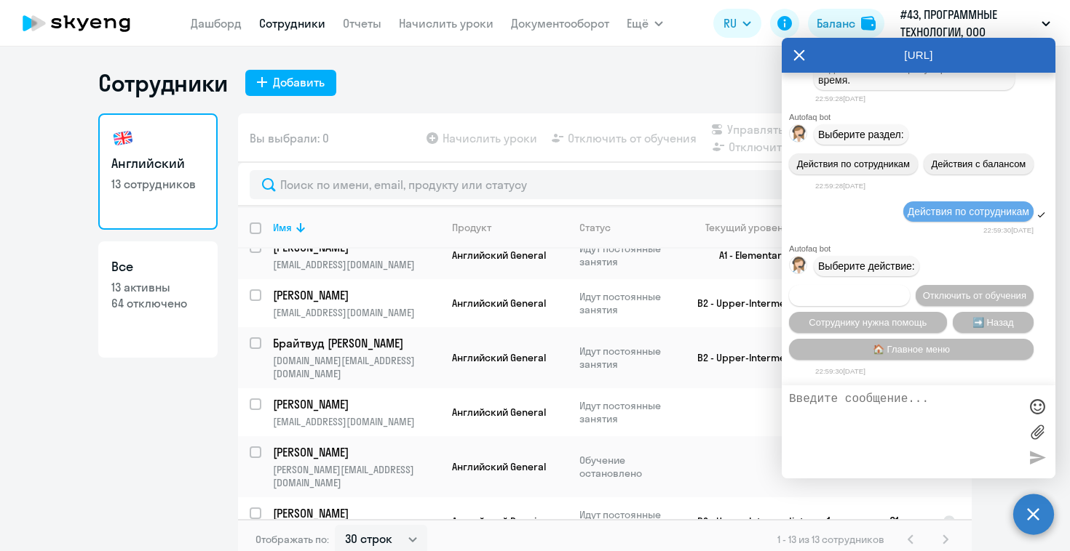
click at [900, 290] on span "Подключить к обучению" at bounding box center [849, 295] width 106 height 11
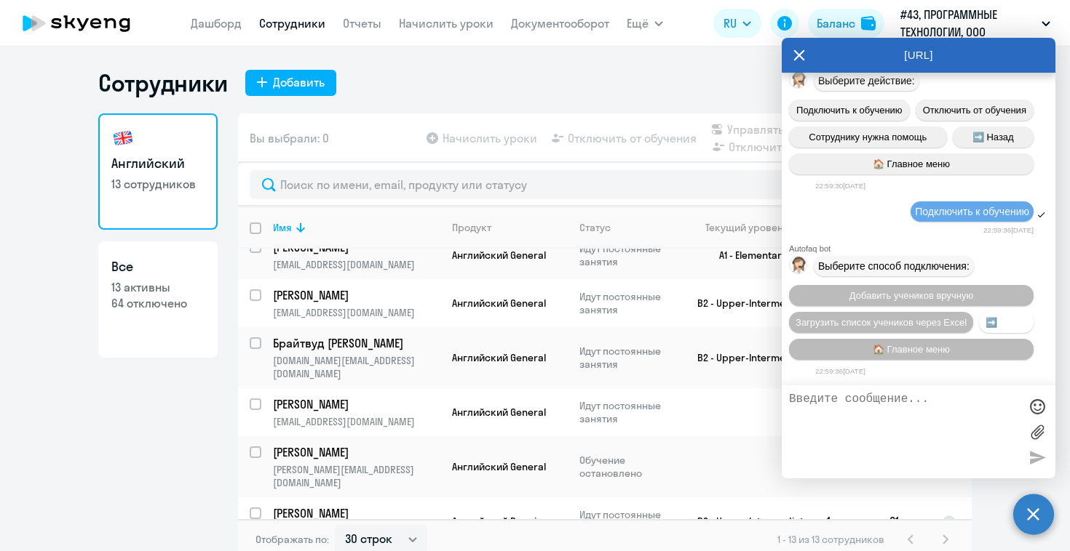
scroll to position [11165, 0]
click at [985, 328] on span "➡️ Назад" at bounding box center [1005, 322] width 41 height 11
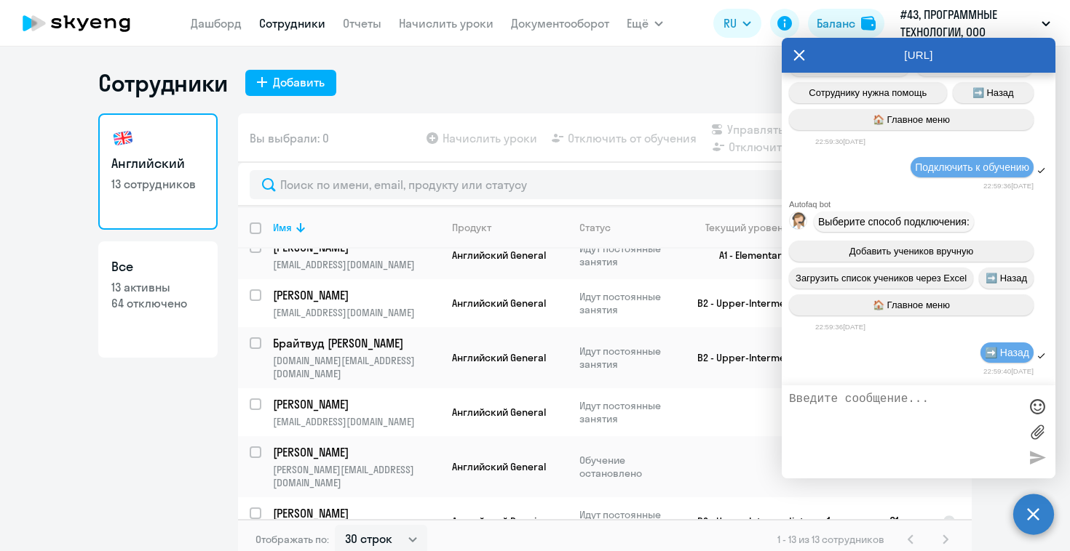
scroll to position [11383, 0]
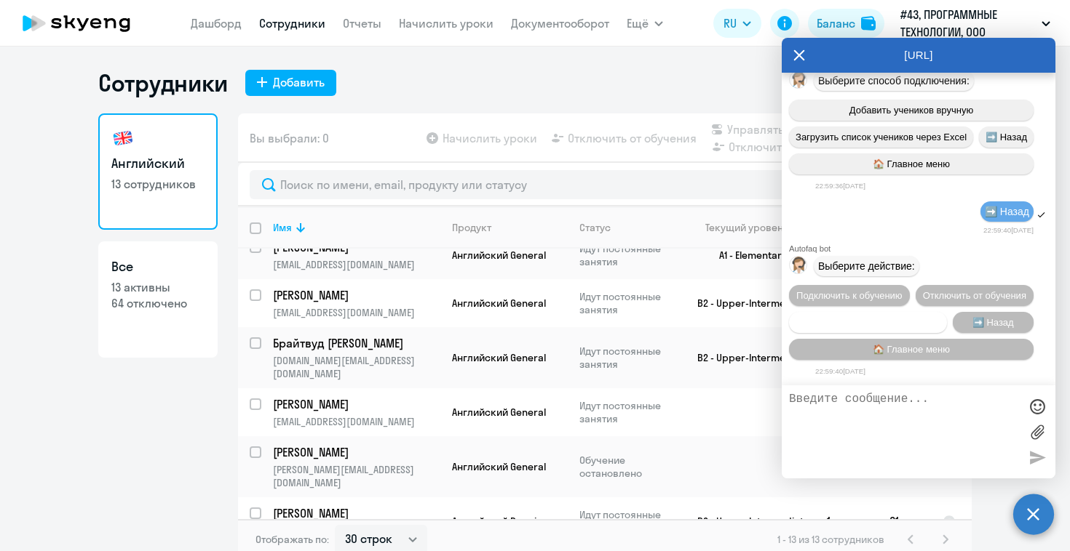
click at [888, 317] on span "Сотруднику нужна помощь" at bounding box center [867, 322] width 118 height 11
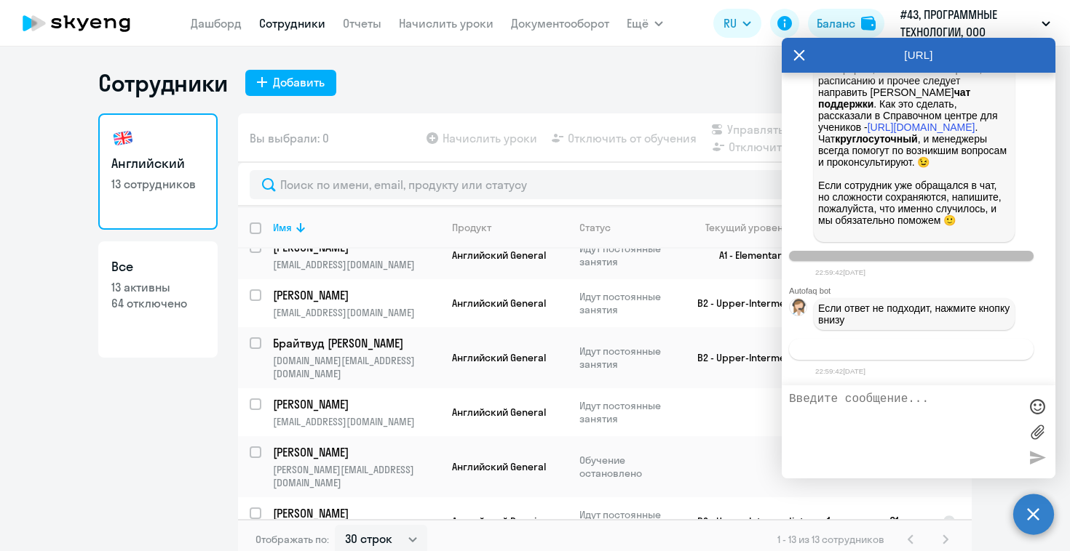
scroll to position [11886, 0]
click at [893, 354] on span "Связаться с менеджером" at bounding box center [910, 349] width 111 height 11
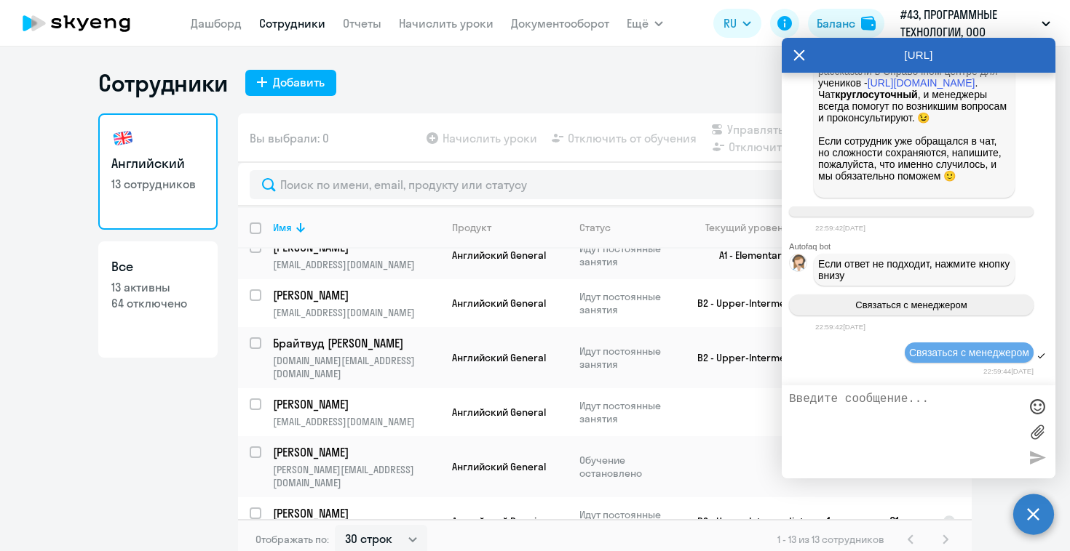
click at [886, 397] on textarea at bounding box center [904, 432] width 230 height 79
type textarea "д"
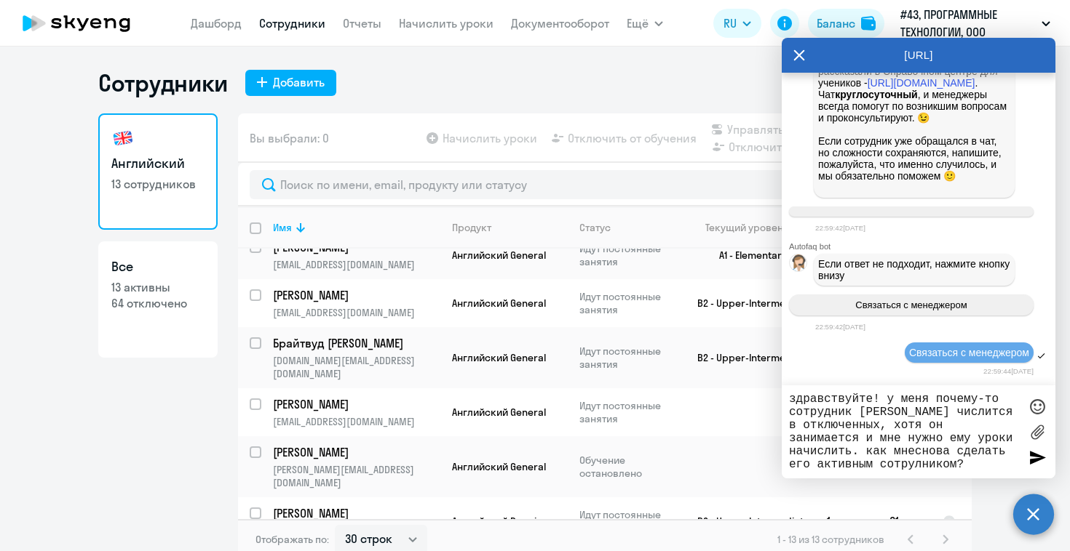
paste textarea "[EMAIL_ADDRESS][DOMAIN_NAME]"
type textarea "здравствуйте! у меня почему-то сотрудник [PERSON_NAME] числится в отключенных, …"
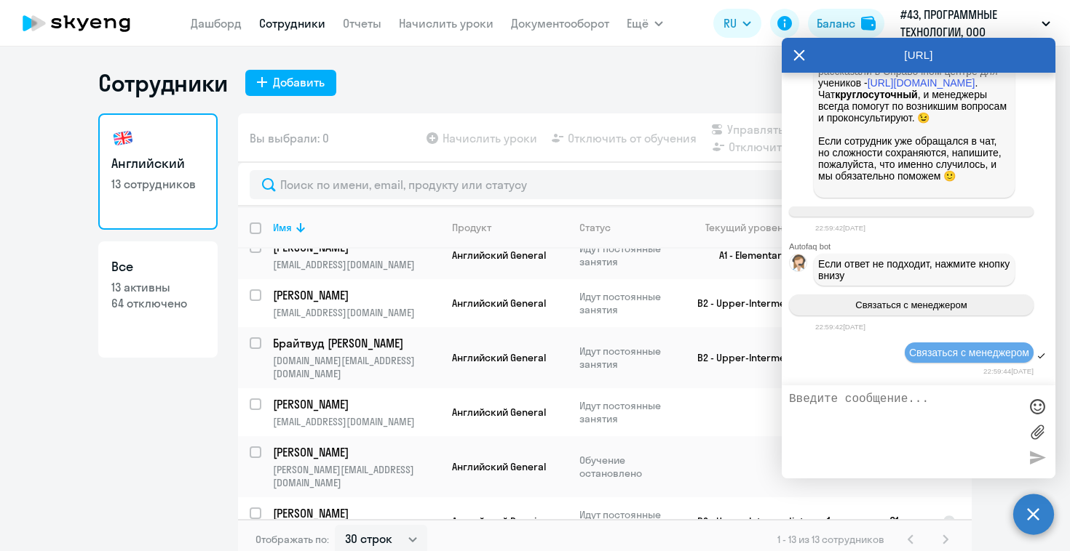
scroll to position [12033, 0]
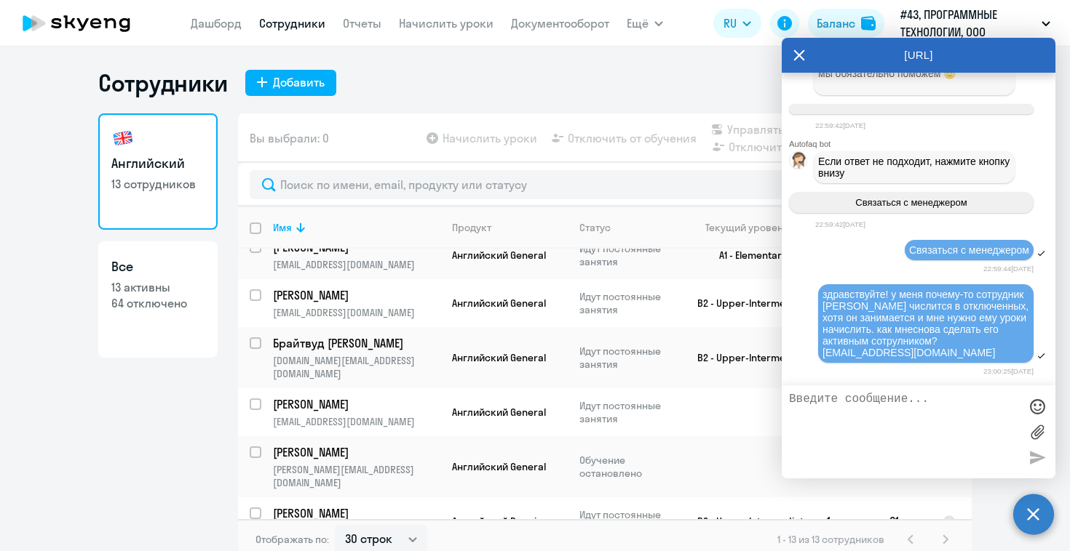
click at [810, 259] on div "Связаться с менеджером" at bounding box center [918, 251] width 274 height 25
